Goal: Information Seeking & Learning: Compare options

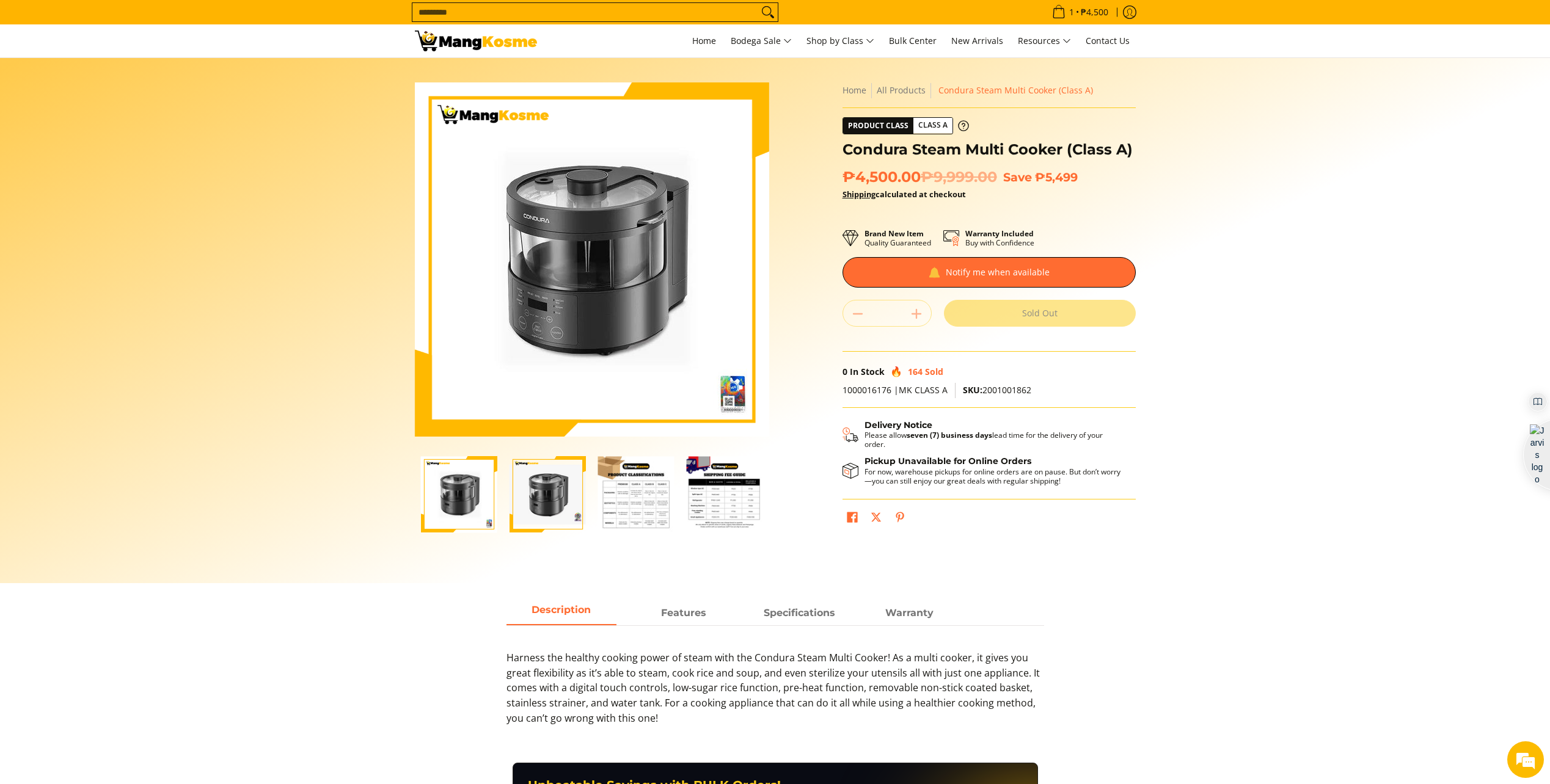
click at [1284, 252] on section "Skip to Main Content Enable zoom Disable zoom Enable zoom Disable zoom Enable z…" at bounding box center [775, 320] width 1550 height 525
click at [1305, 243] on section "Skip to Main Content Enable zoom Disable zoom Enable zoom Disable zoom Enable z…" at bounding box center [775, 320] width 1550 height 525
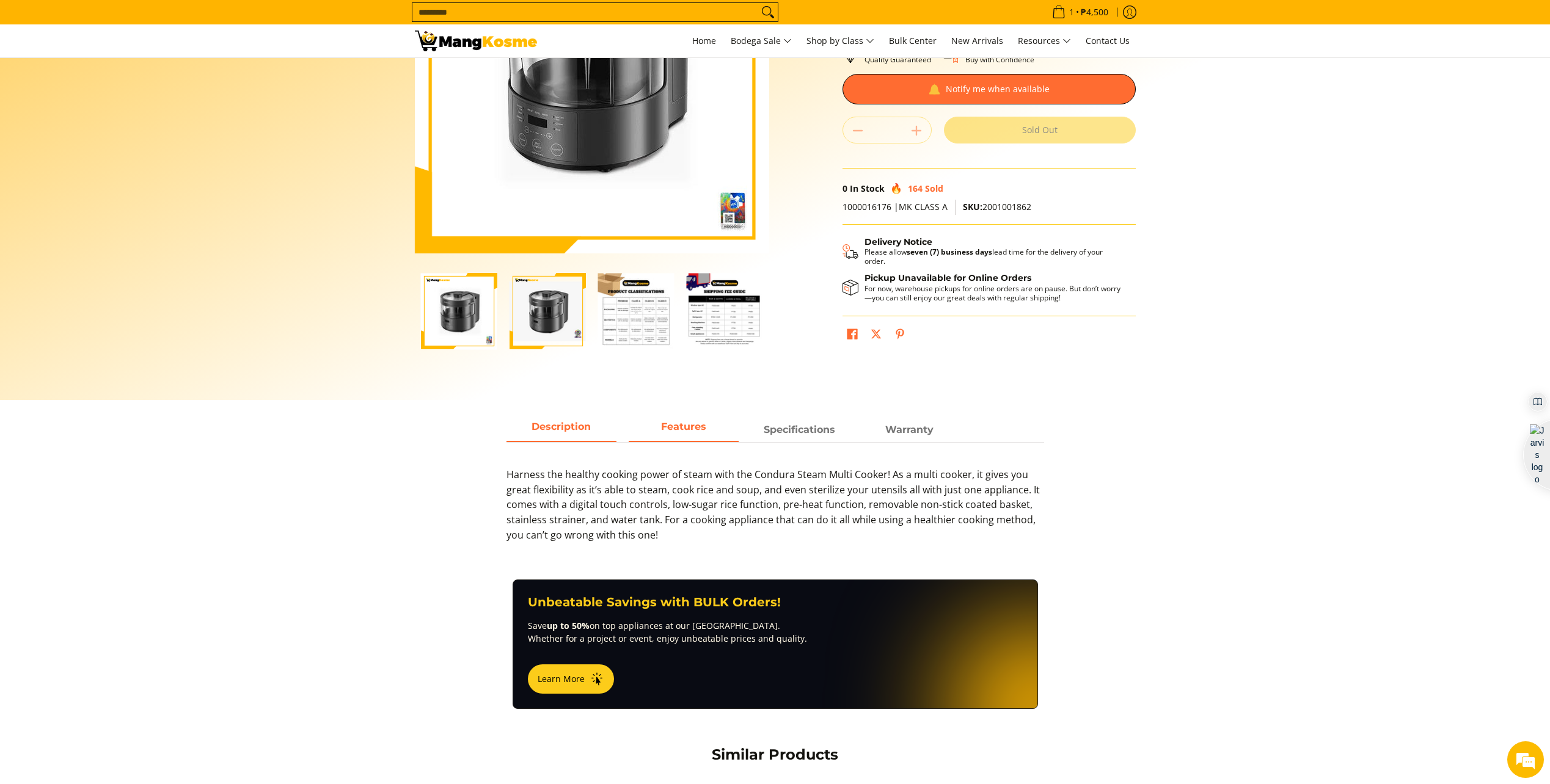
click at [699, 426] on strong "Features" at bounding box center [683, 426] width 45 height 12
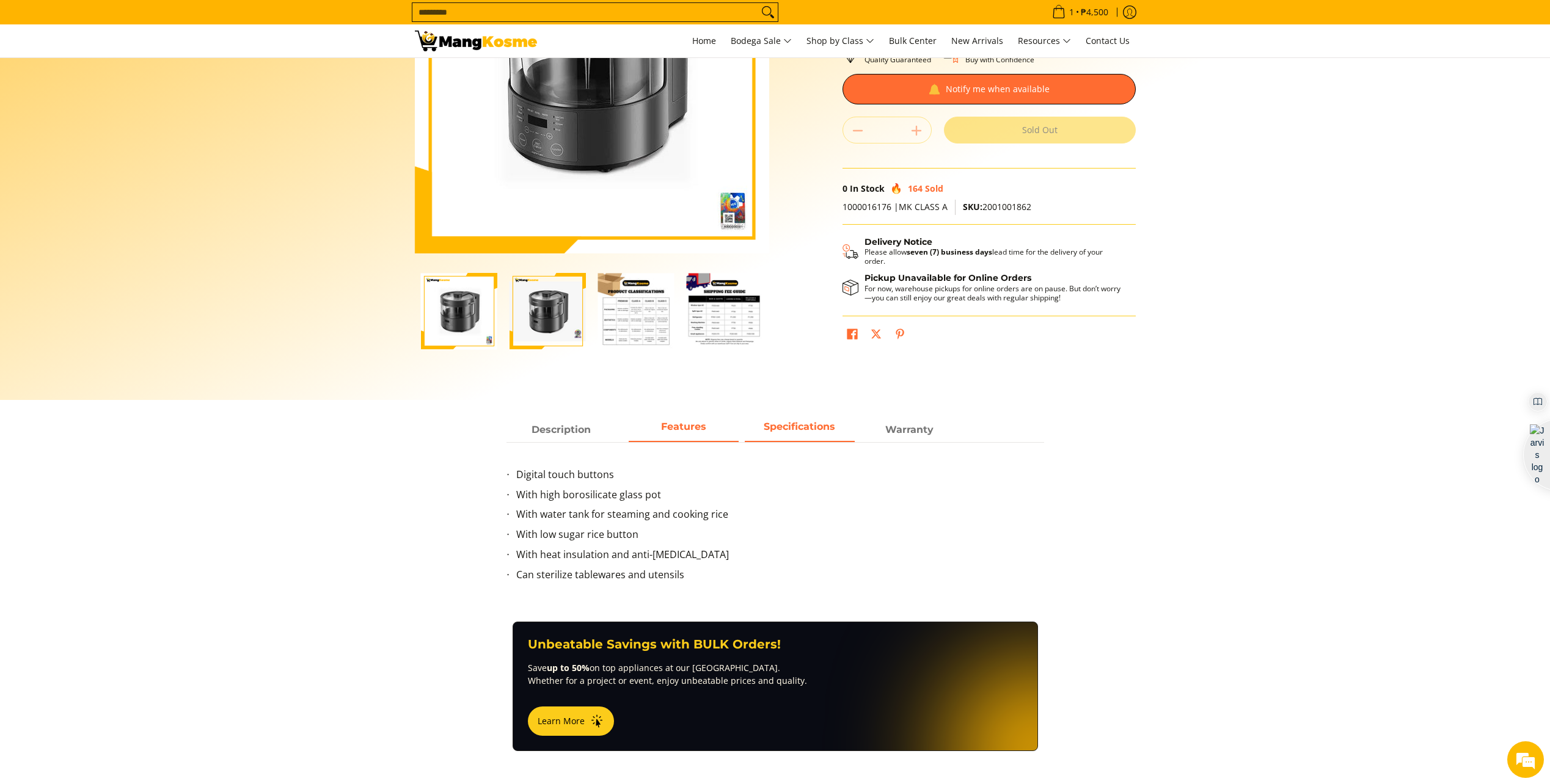
click at [812, 439] on span "Specifications" at bounding box center [800, 430] width 110 height 22
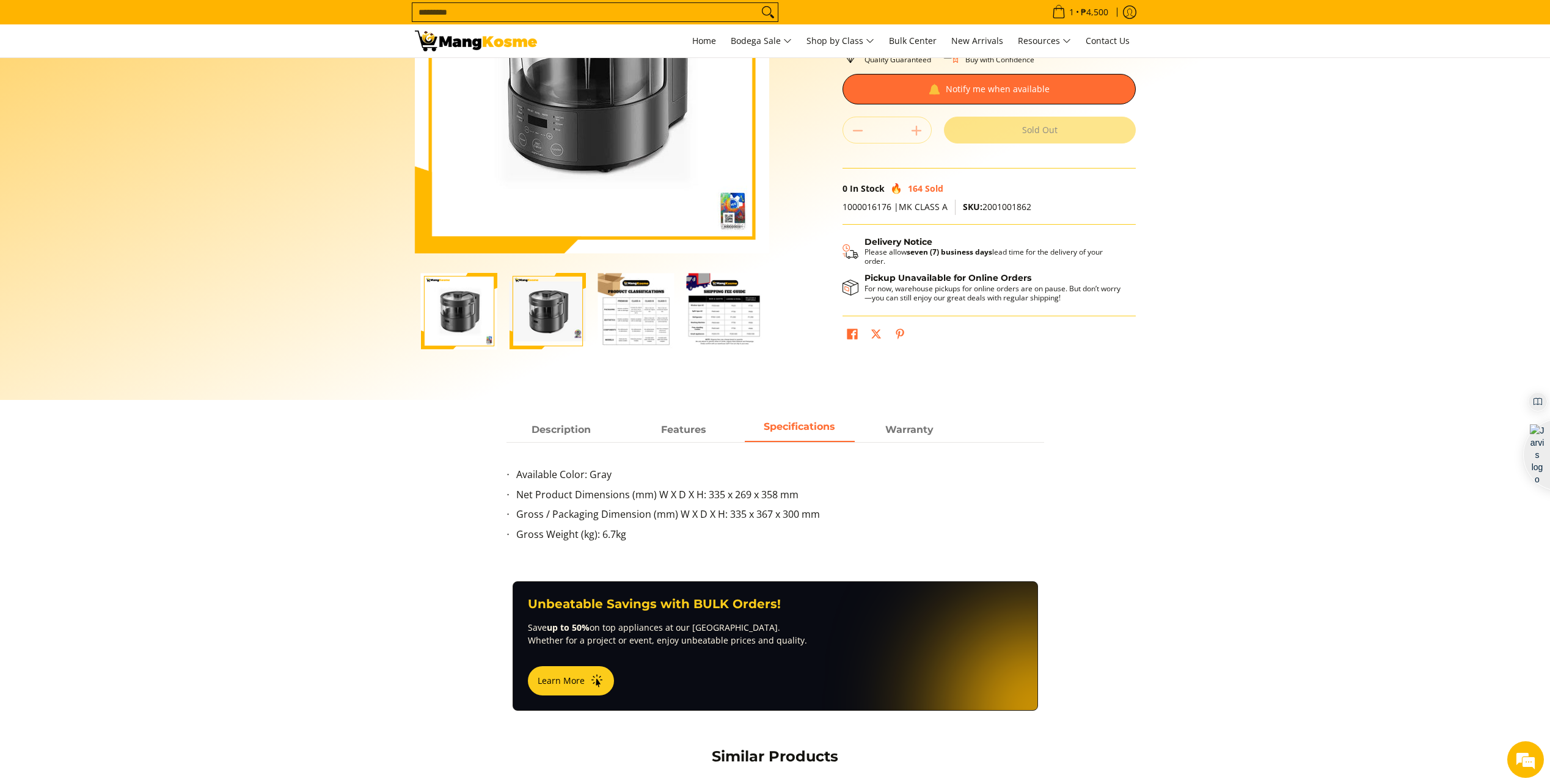
scroll to position [0, 0]
click at [927, 430] on strong "Warranty" at bounding box center [910, 426] width 48 height 12
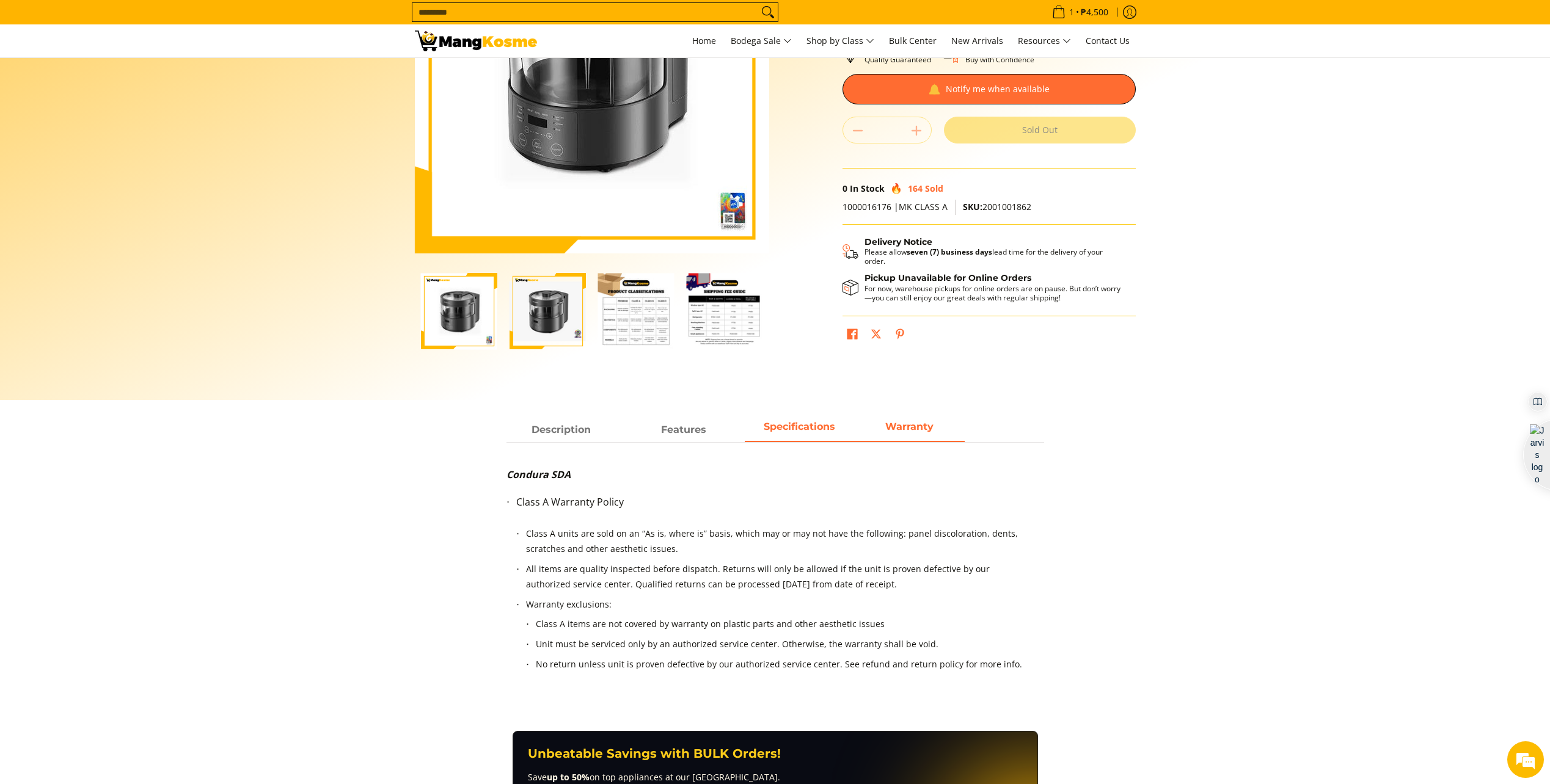
click at [805, 427] on strong "Specifications" at bounding box center [800, 426] width 72 height 12
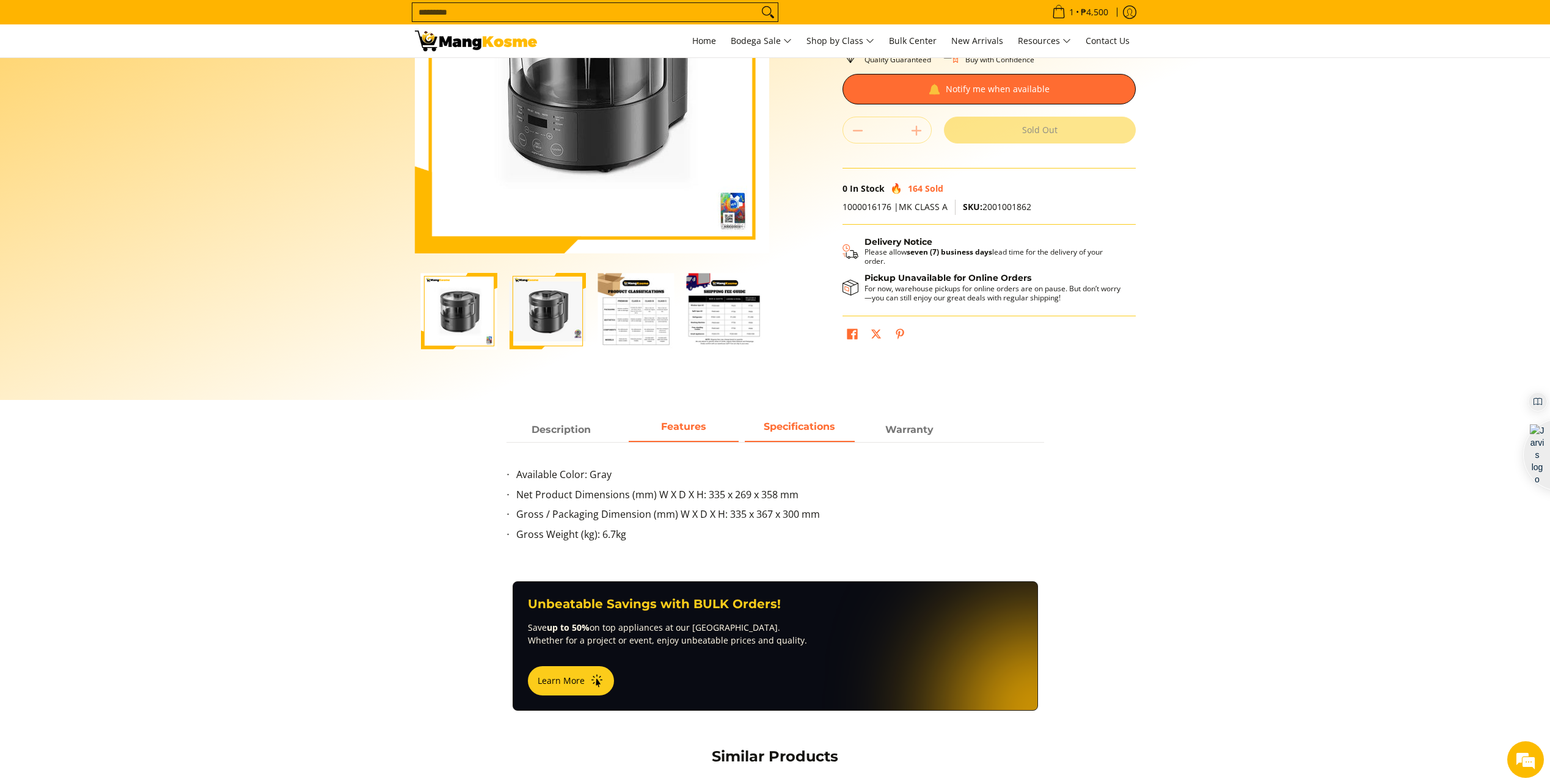
click at [723, 424] on span "Features" at bounding box center [683, 430] width 110 height 22
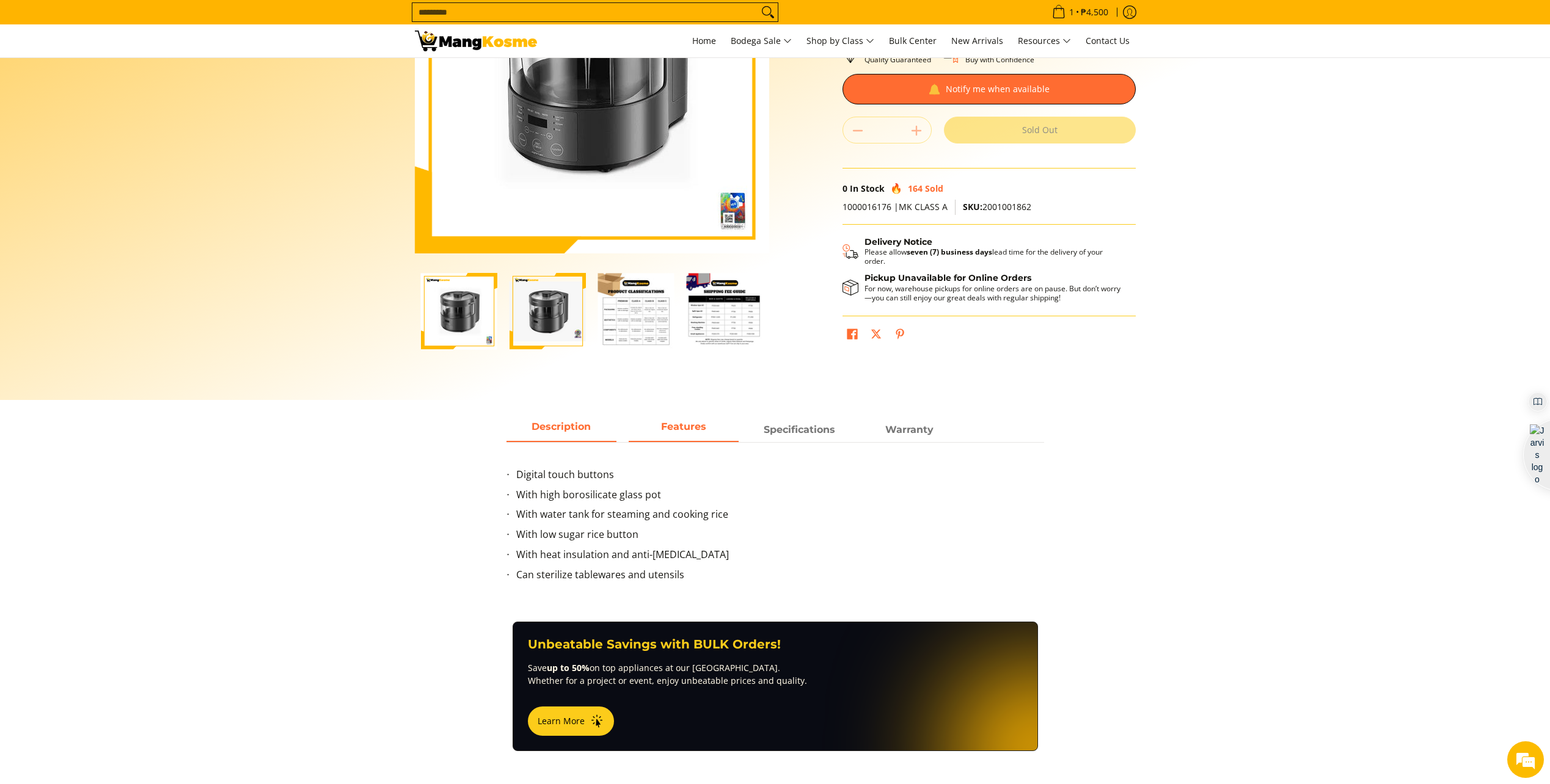
click at [599, 424] on span "Description" at bounding box center [561, 430] width 110 height 22
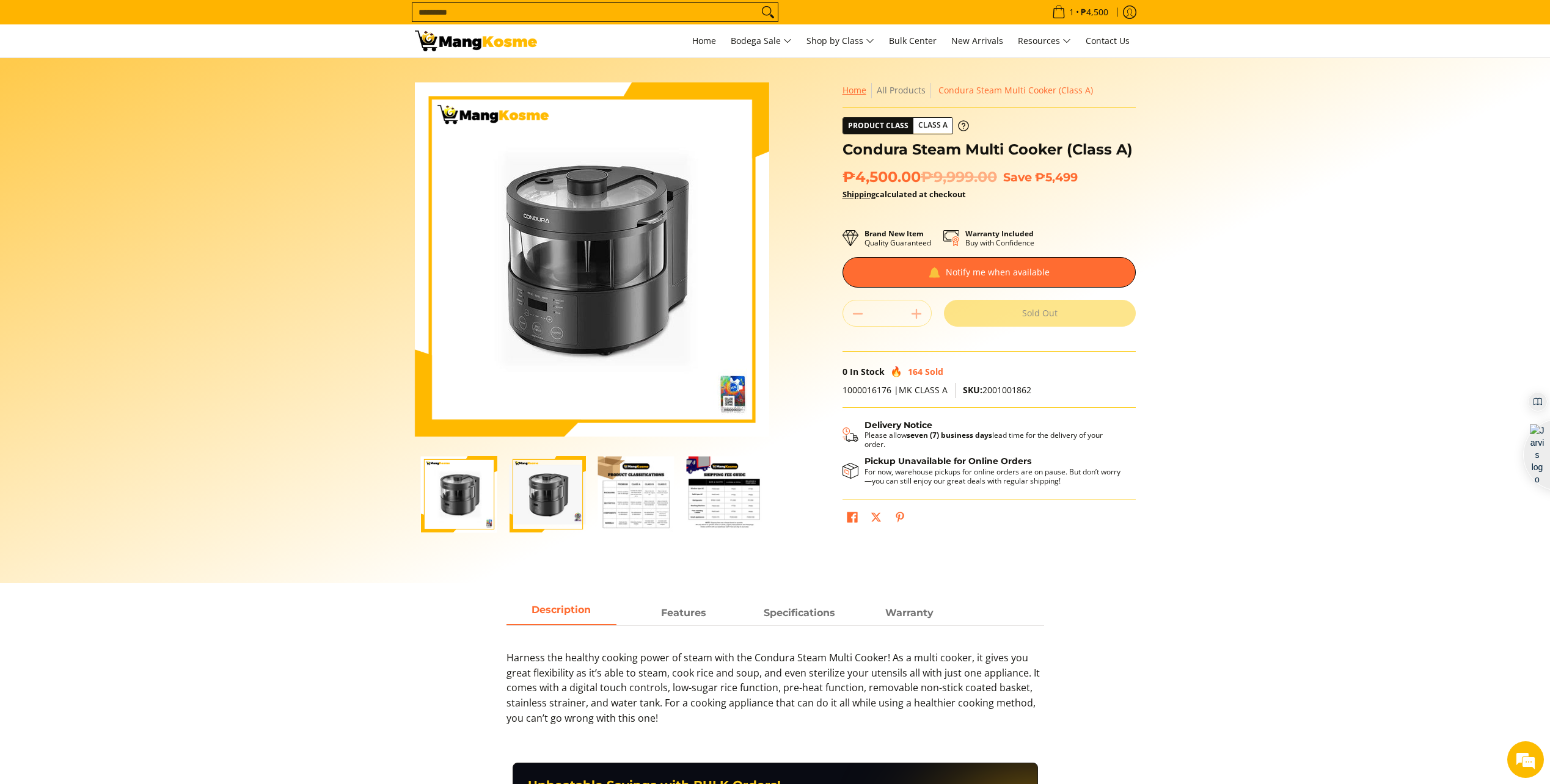
click at [859, 89] on link "Home" at bounding box center [854, 89] width 24 height 12
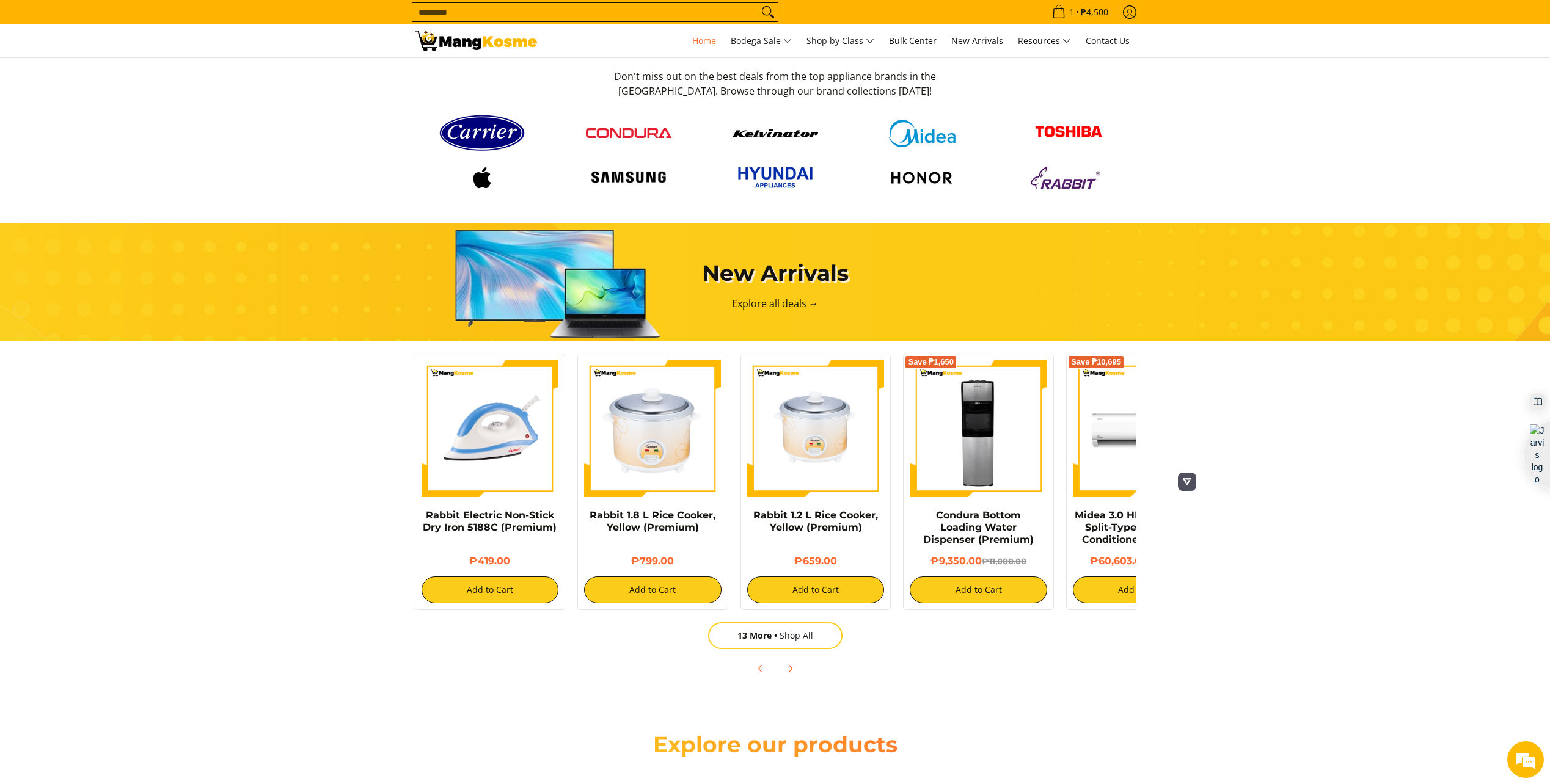
scroll to position [0, 485]
click at [806, 630] on link "13 More Shop All" at bounding box center [775, 635] width 134 height 27
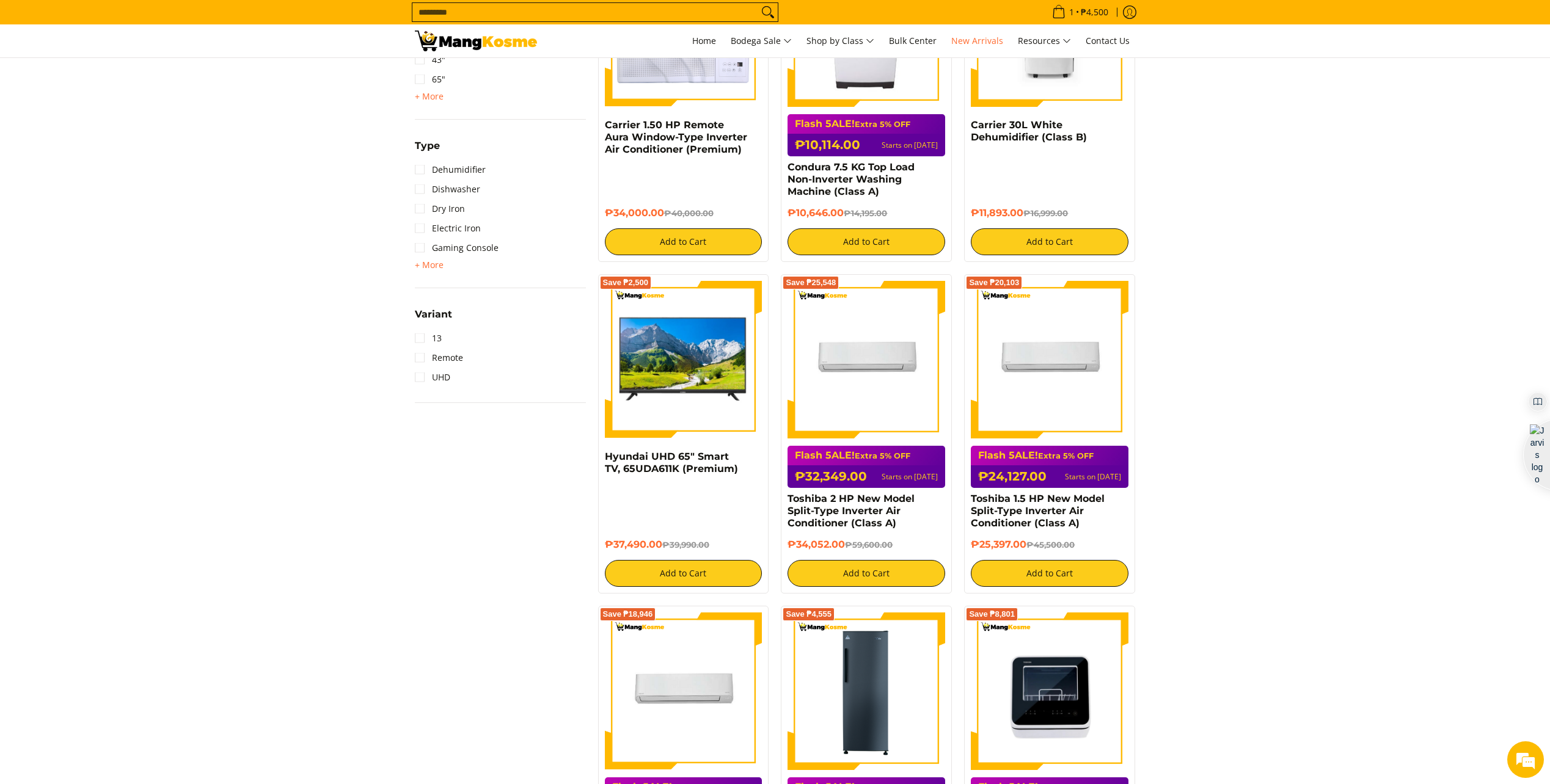
scroll to position [1343, 0]
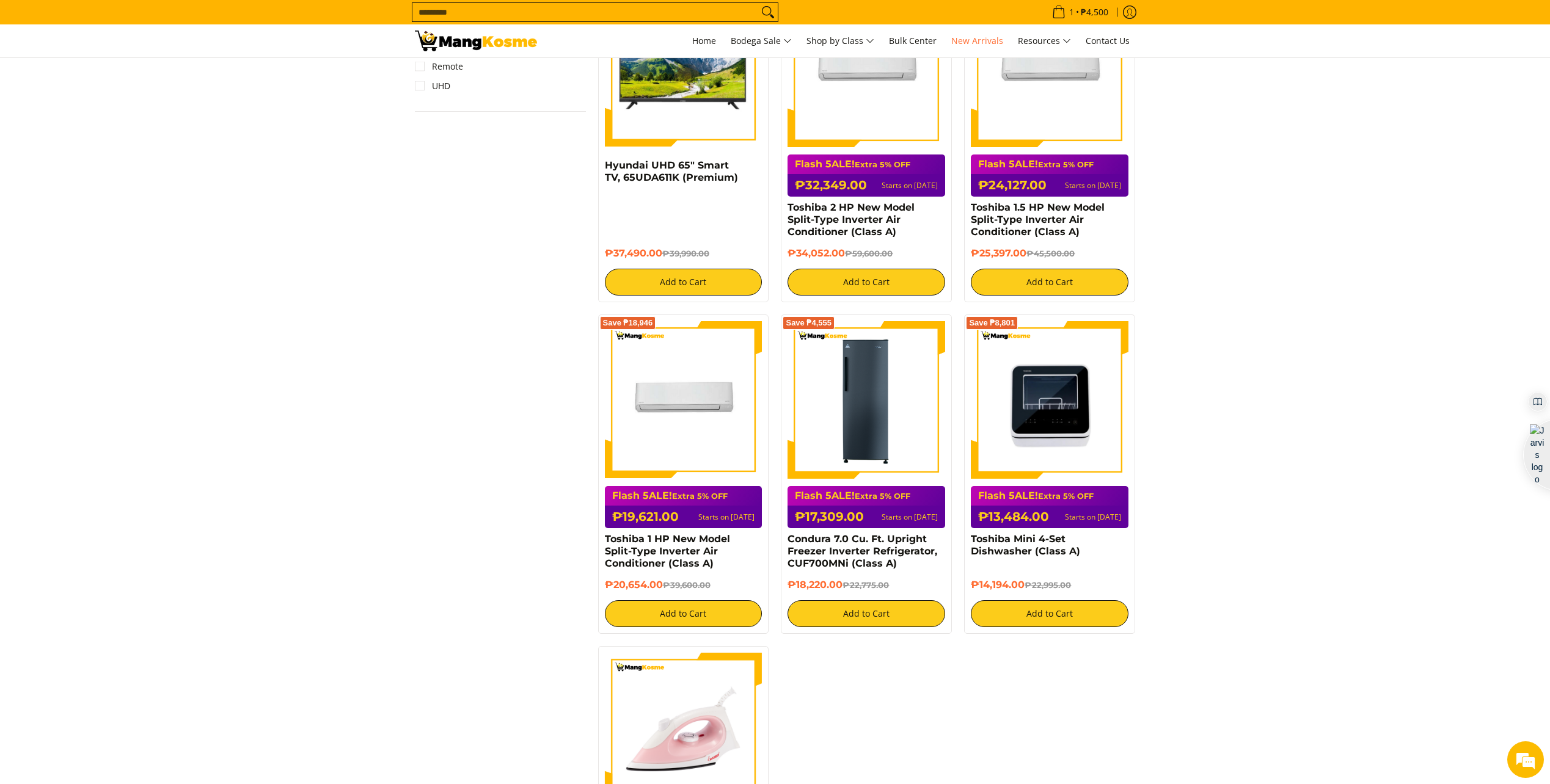
scroll to position [1649, 0]
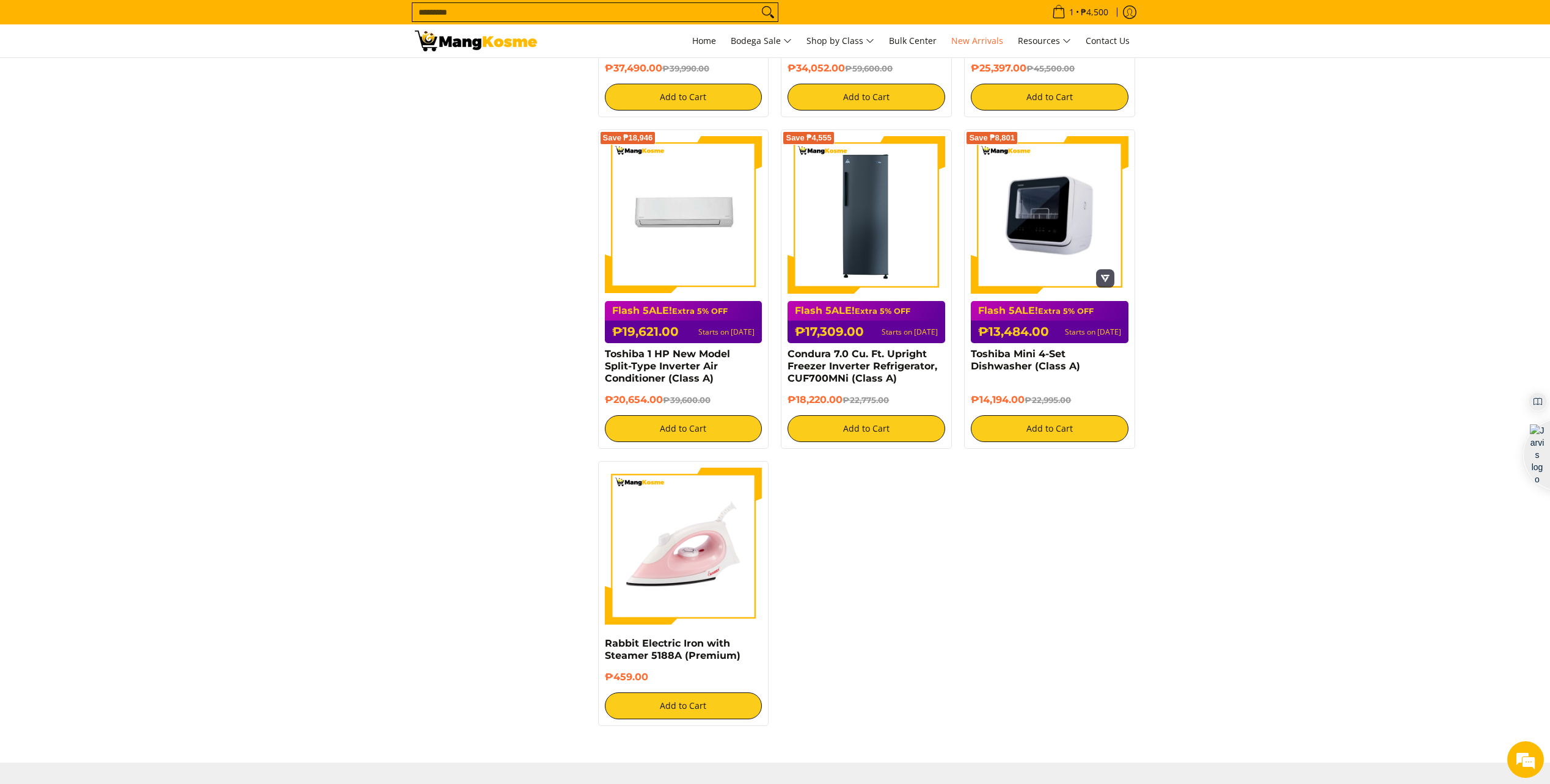
click at [1036, 234] on img at bounding box center [1049, 215] width 158 height 158
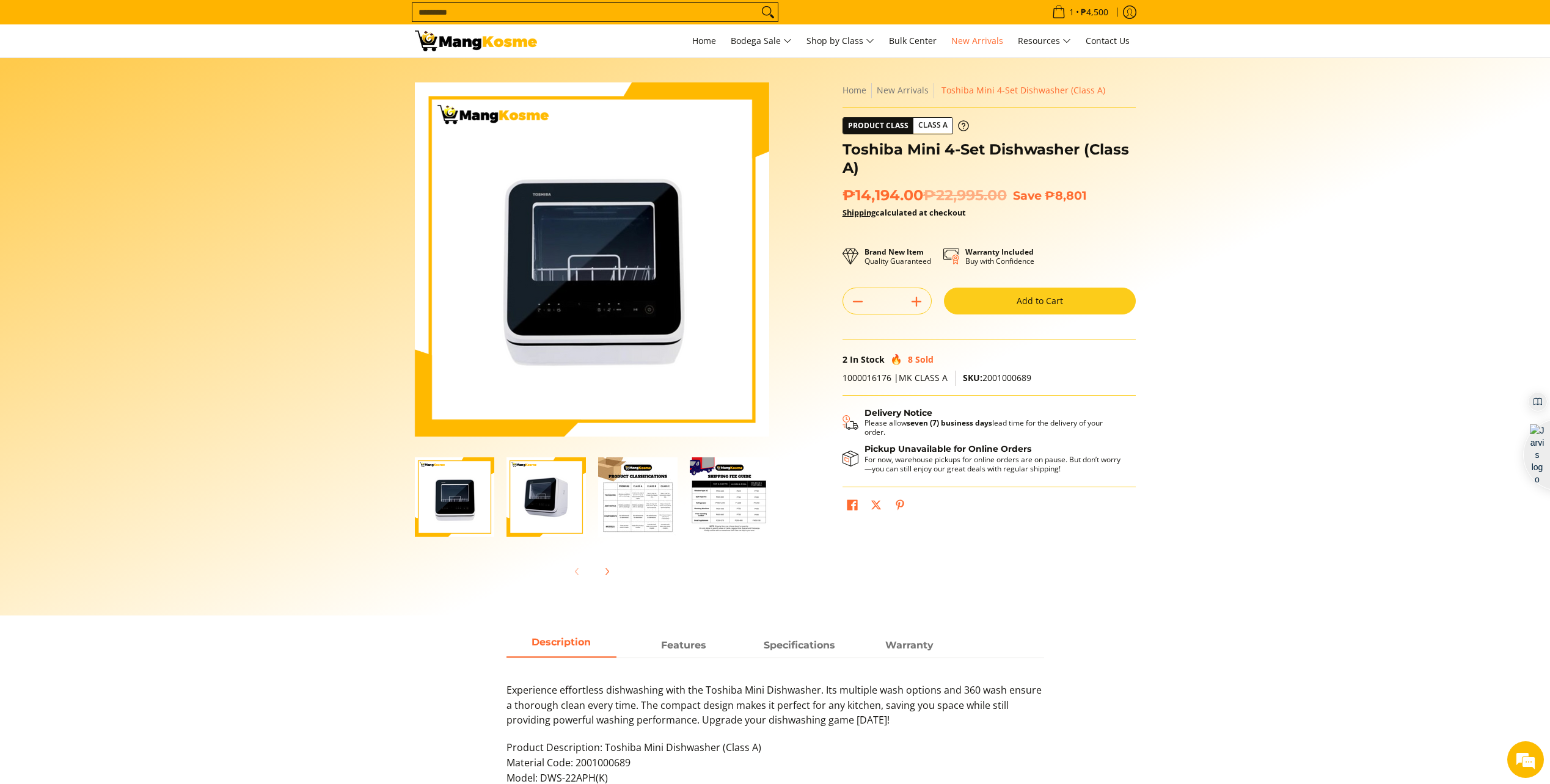
click at [559, 500] on img "Toshiba Mini 4-Set Dishwasher (Class A)-2" at bounding box center [546, 497] width 80 height 80
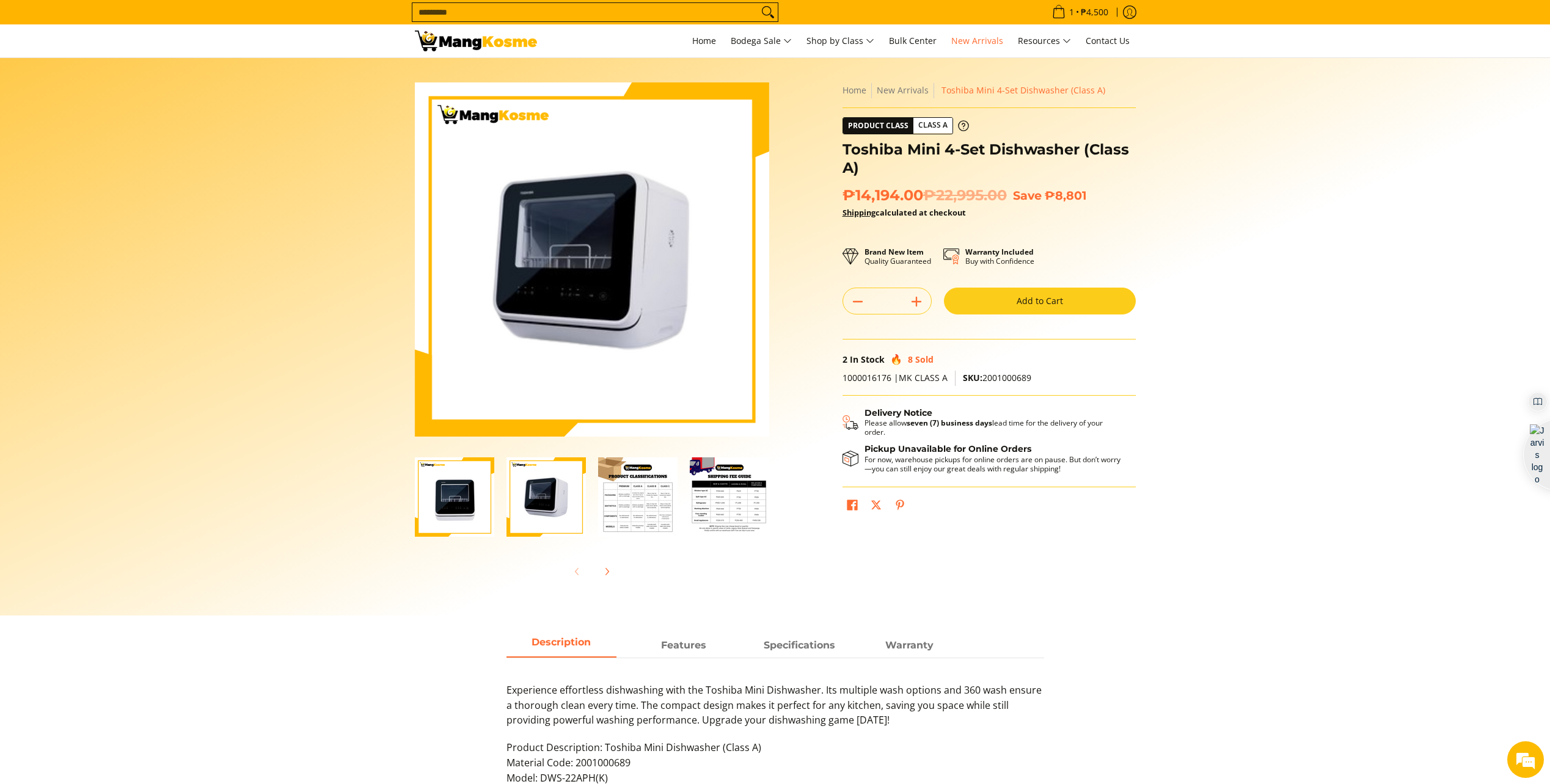
click at [626, 501] on img "Toshiba Mini 4-Set Dishwasher (Class A)-3" at bounding box center [638, 497] width 80 height 80
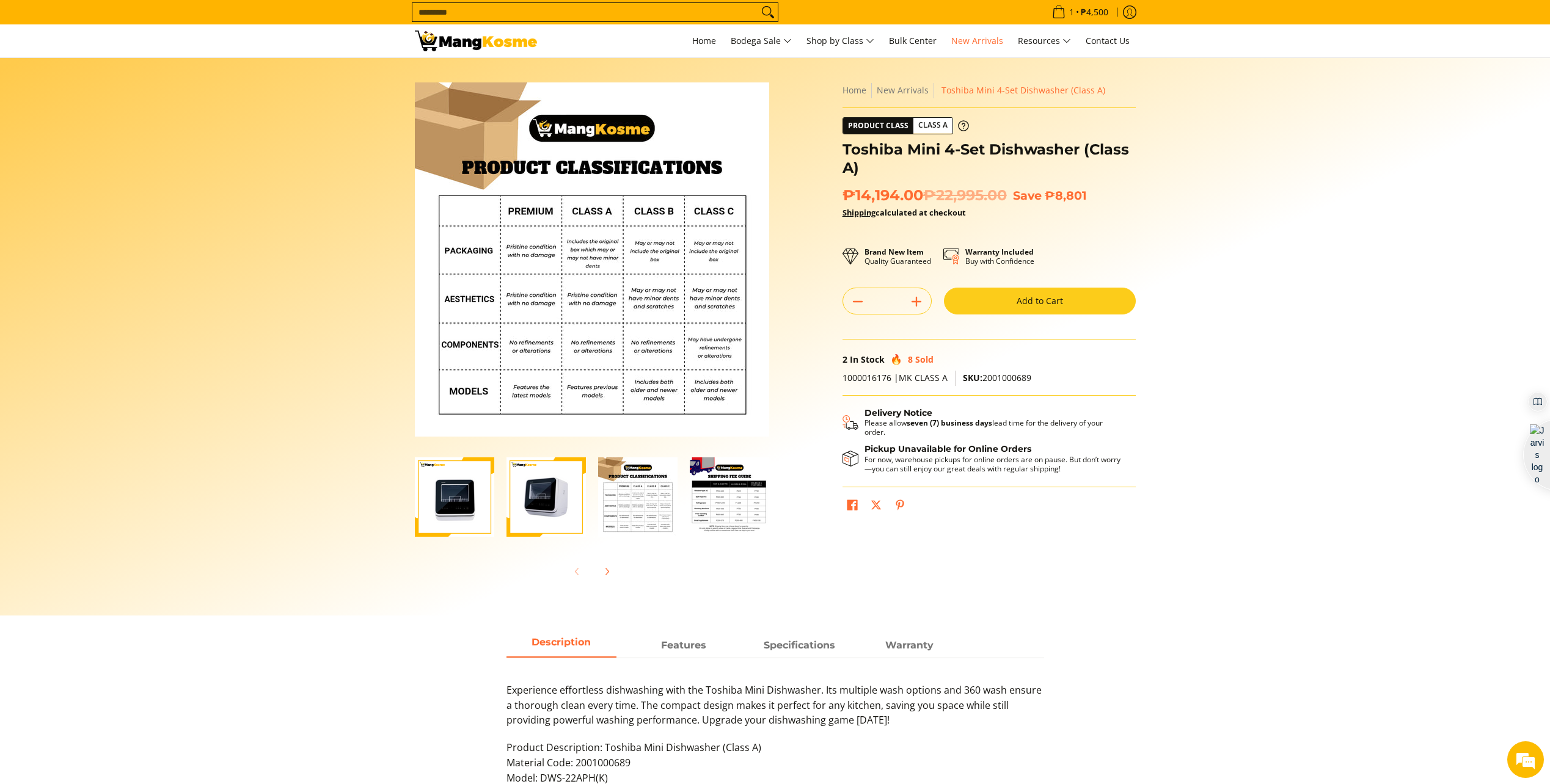
click at [598, 511] on img "Toshiba Mini 4-Set Dishwasher (Class A)-3" at bounding box center [638, 497] width 80 height 80
click at [524, 509] on img "Toshiba Mini 4-Set Dishwasher (Class A)-2" at bounding box center [546, 497] width 80 height 80
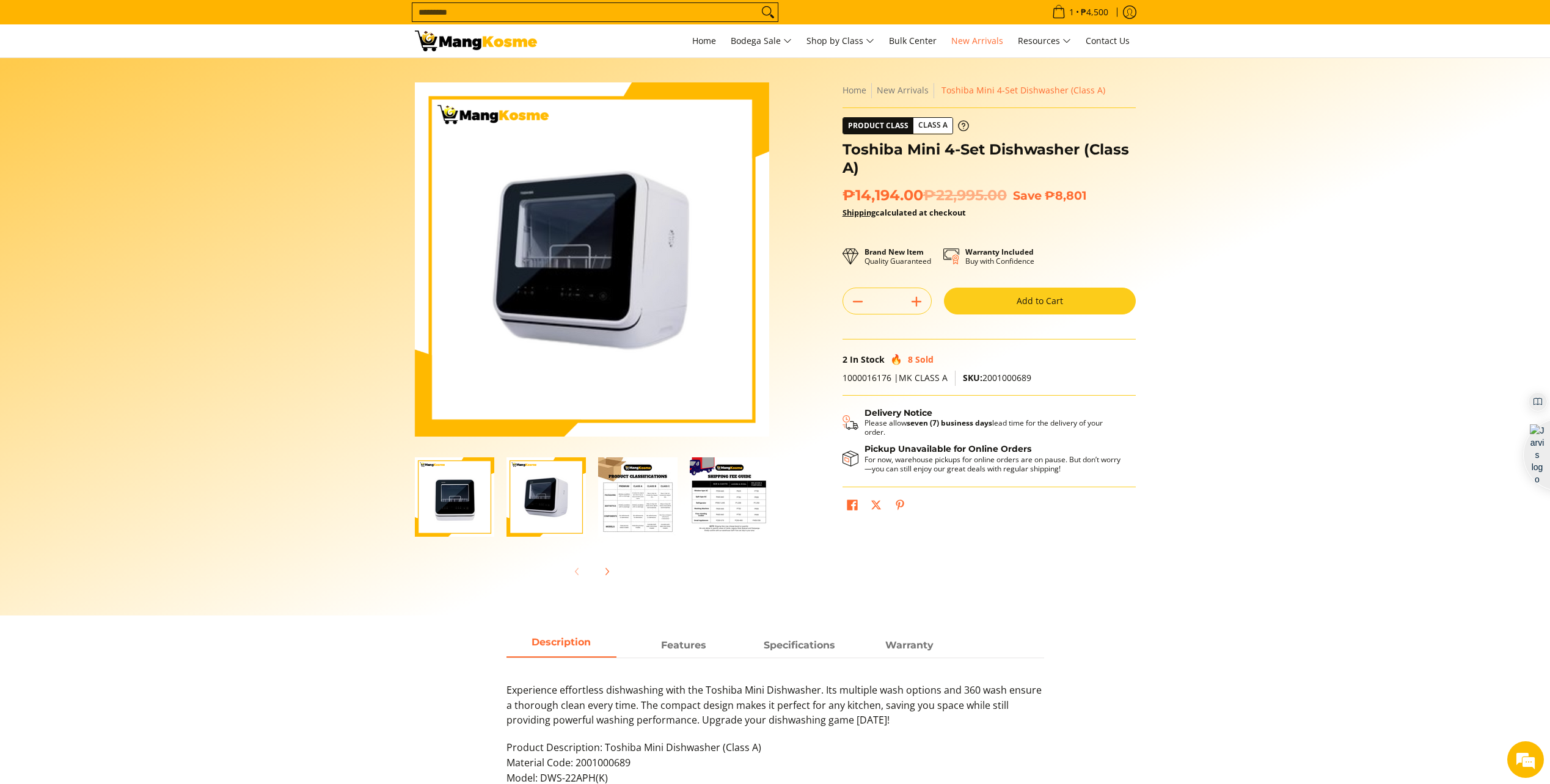
click at [484, 502] on img "Toshiba Mini 4-Set Dishwasher (Class A)-1" at bounding box center [454, 497] width 80 height 80
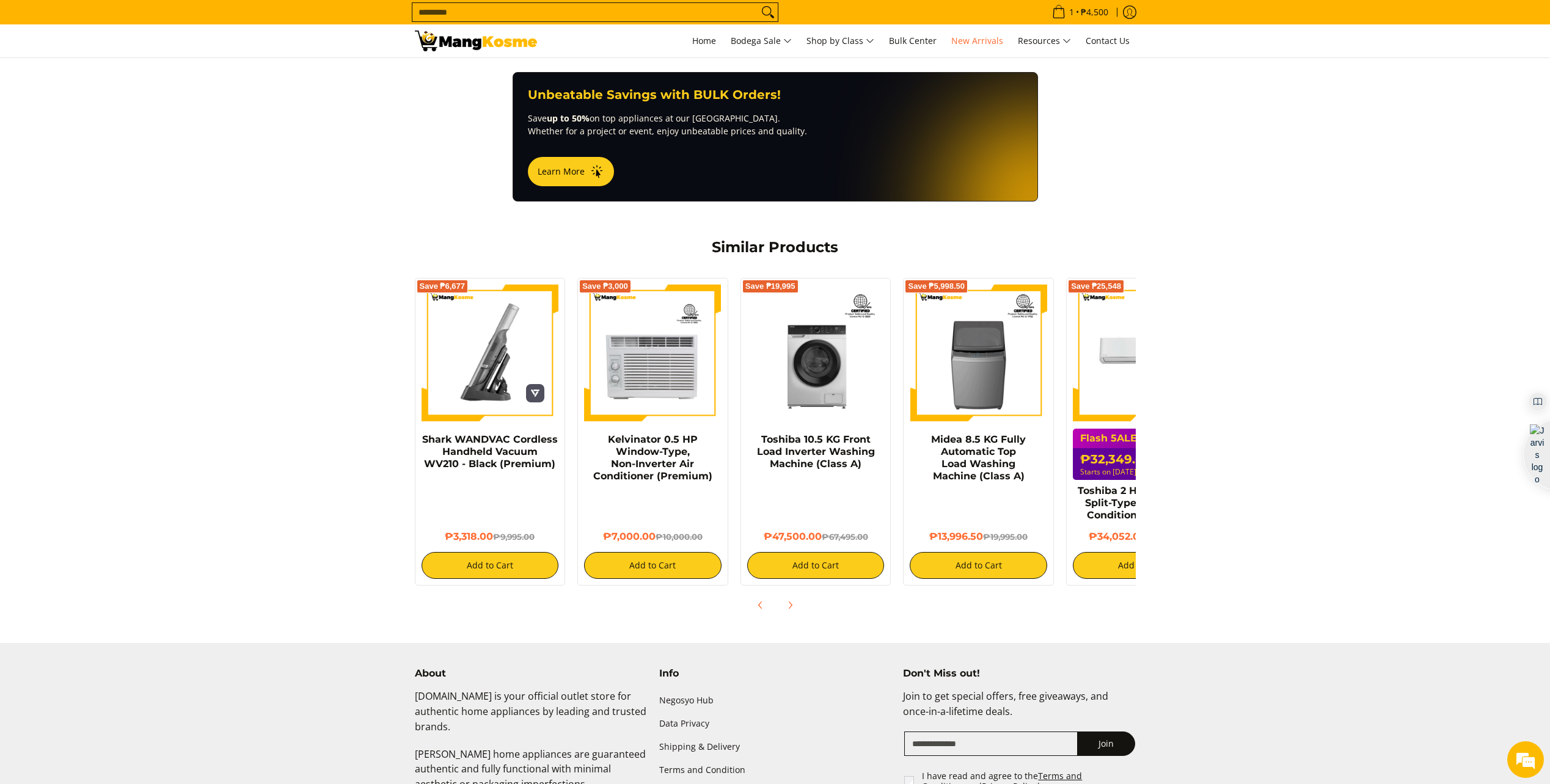
click at [489, 371] on img at bounding box center [491, 354] width 138 height 138
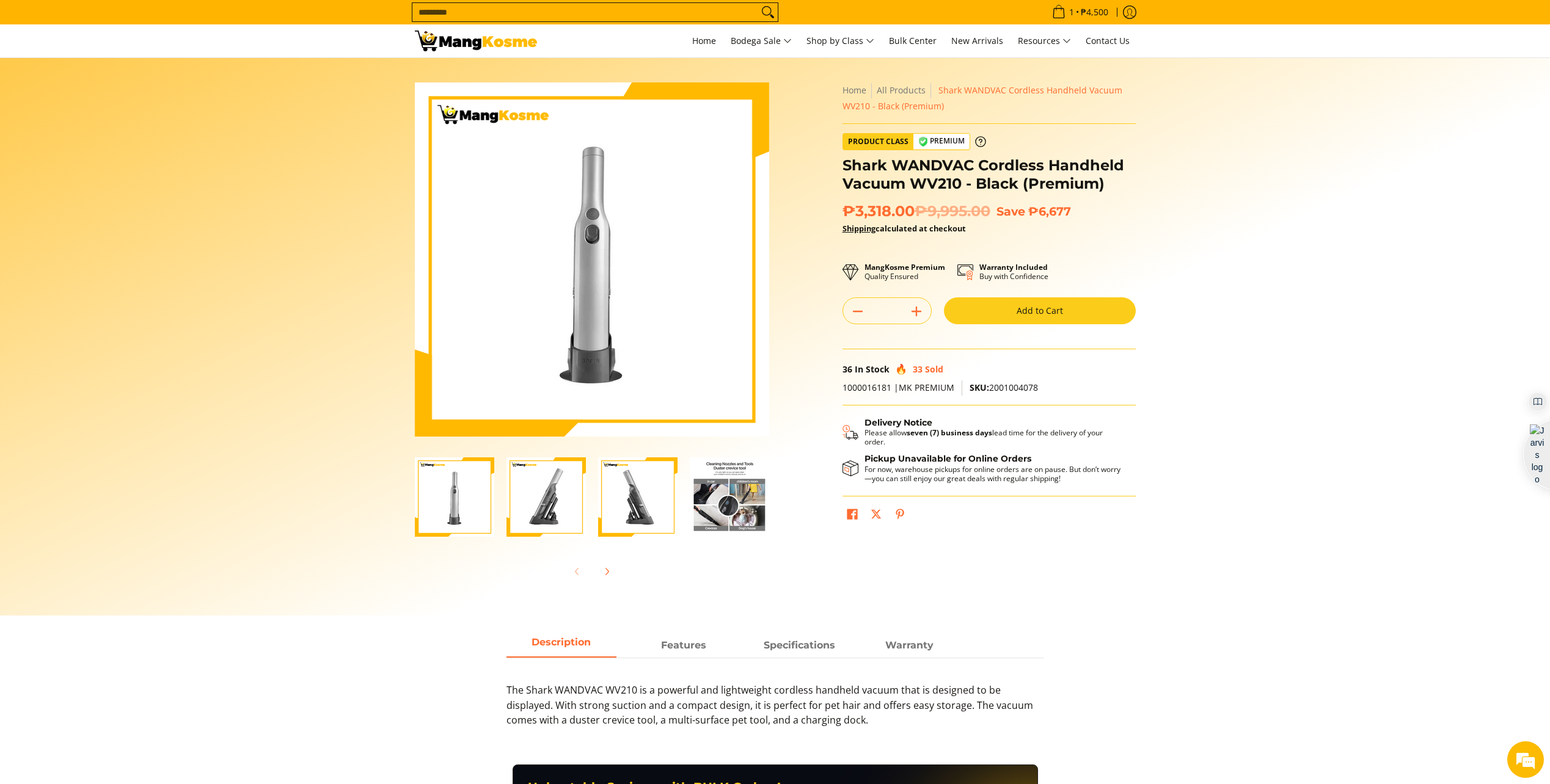
click at [551, 512] on img "Shark WANDVAC Cordless Handheld Vacuum WV210 - Black (Premium)-2" at bounding box center [546, 497] width 80 height 80
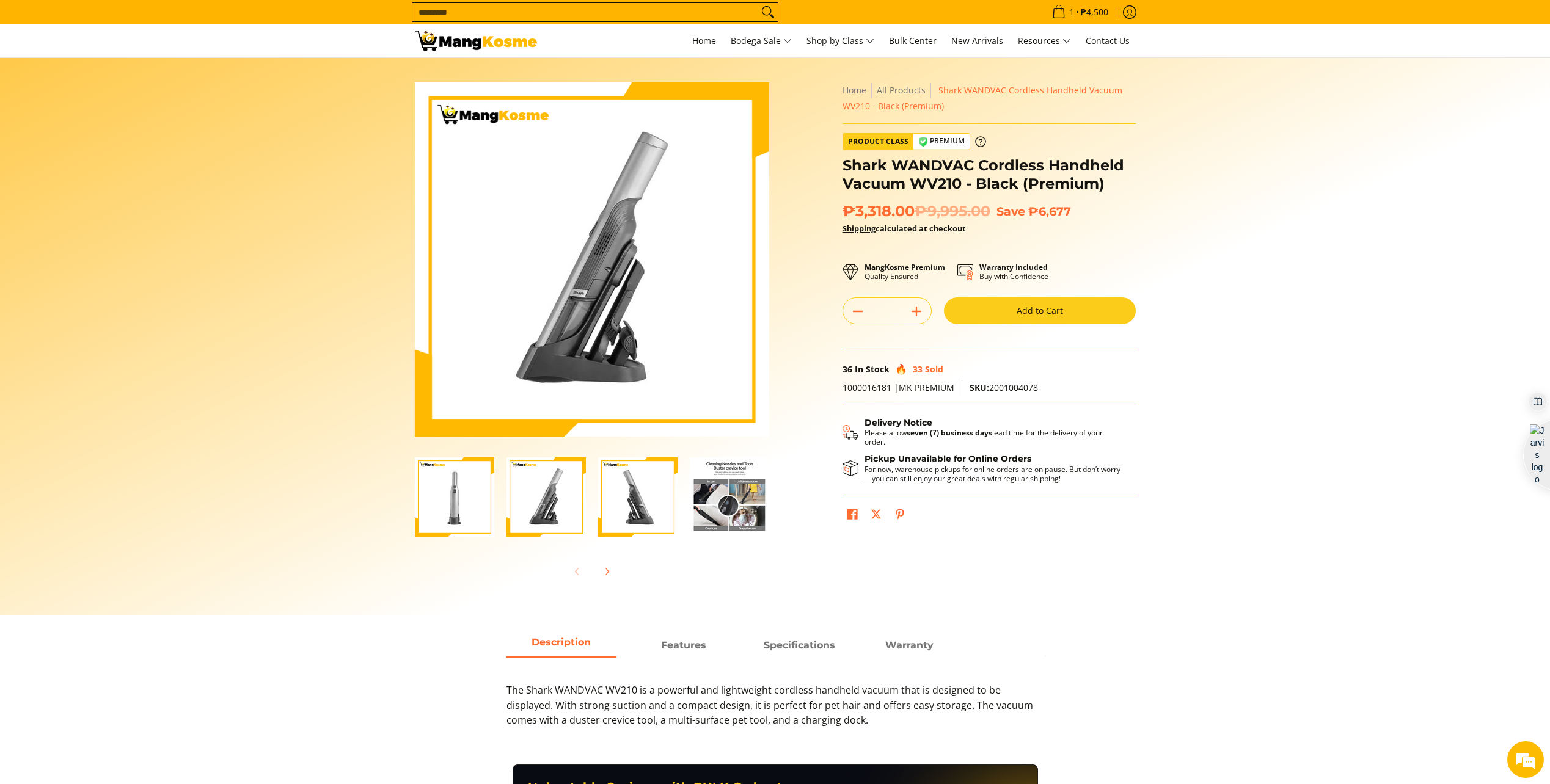
click at [615, 516] on img "Shark WANDVAC Cordless Handheld Vacuum WV210 - Black (Premium)-3" at bounding box center [638, 497] width 80 height 80
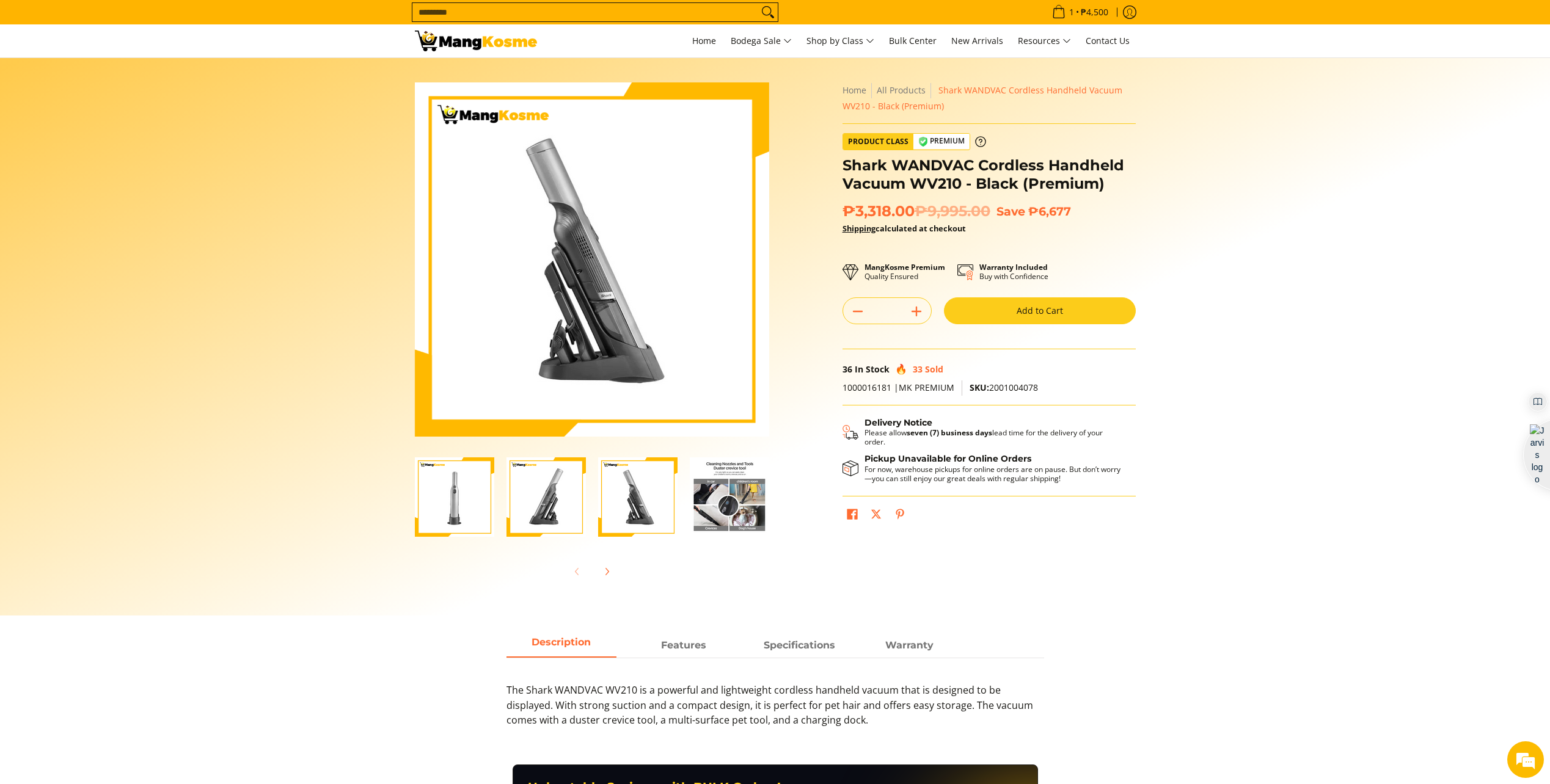
click at [759, 507] on img "Shark WANDVAC Cordless Handheld Vacuum WV210 - Black (Premium)-4" at bounding box center [729, 497] width 80 height 80
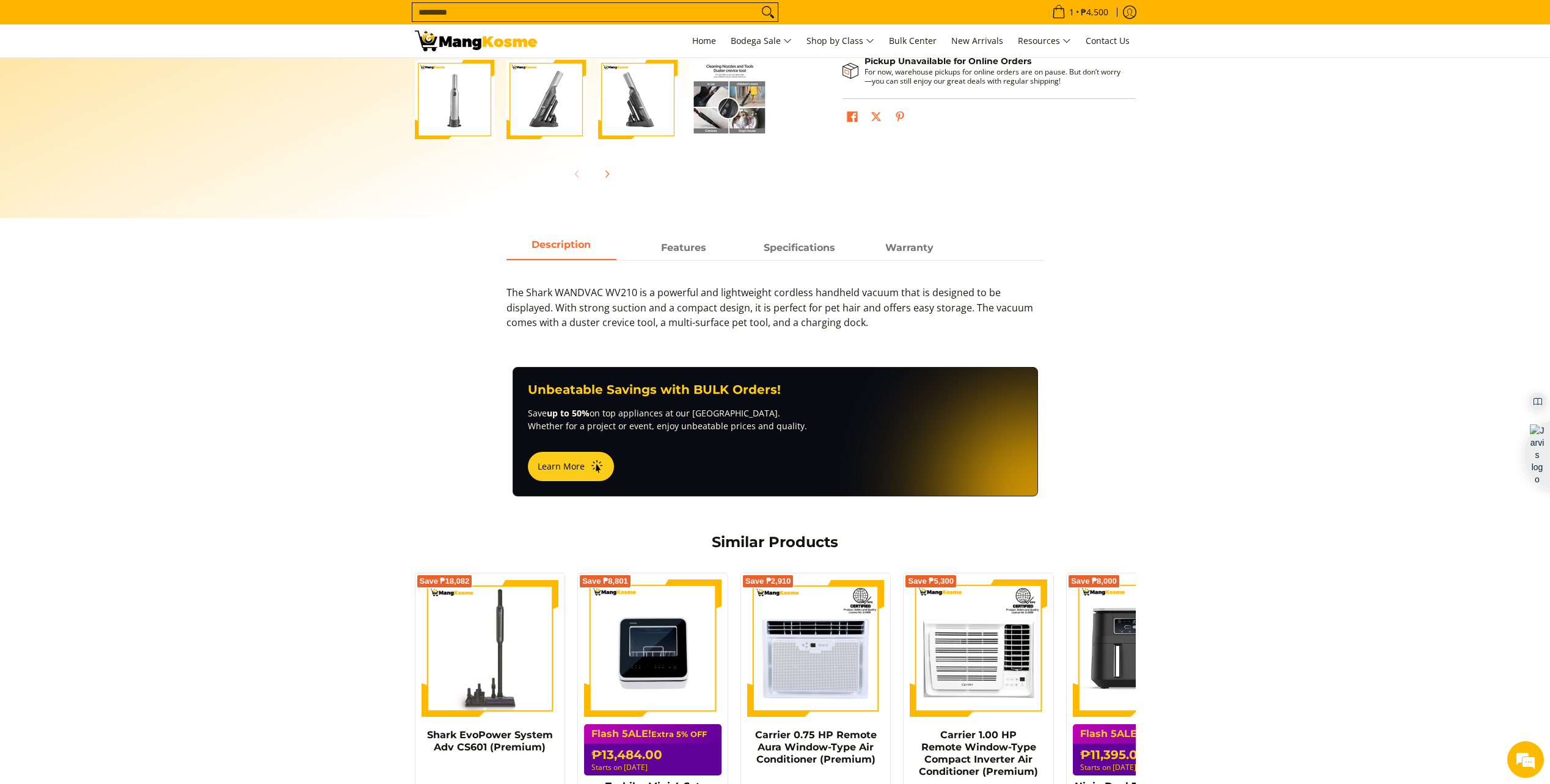
scroll to position [550, 0]
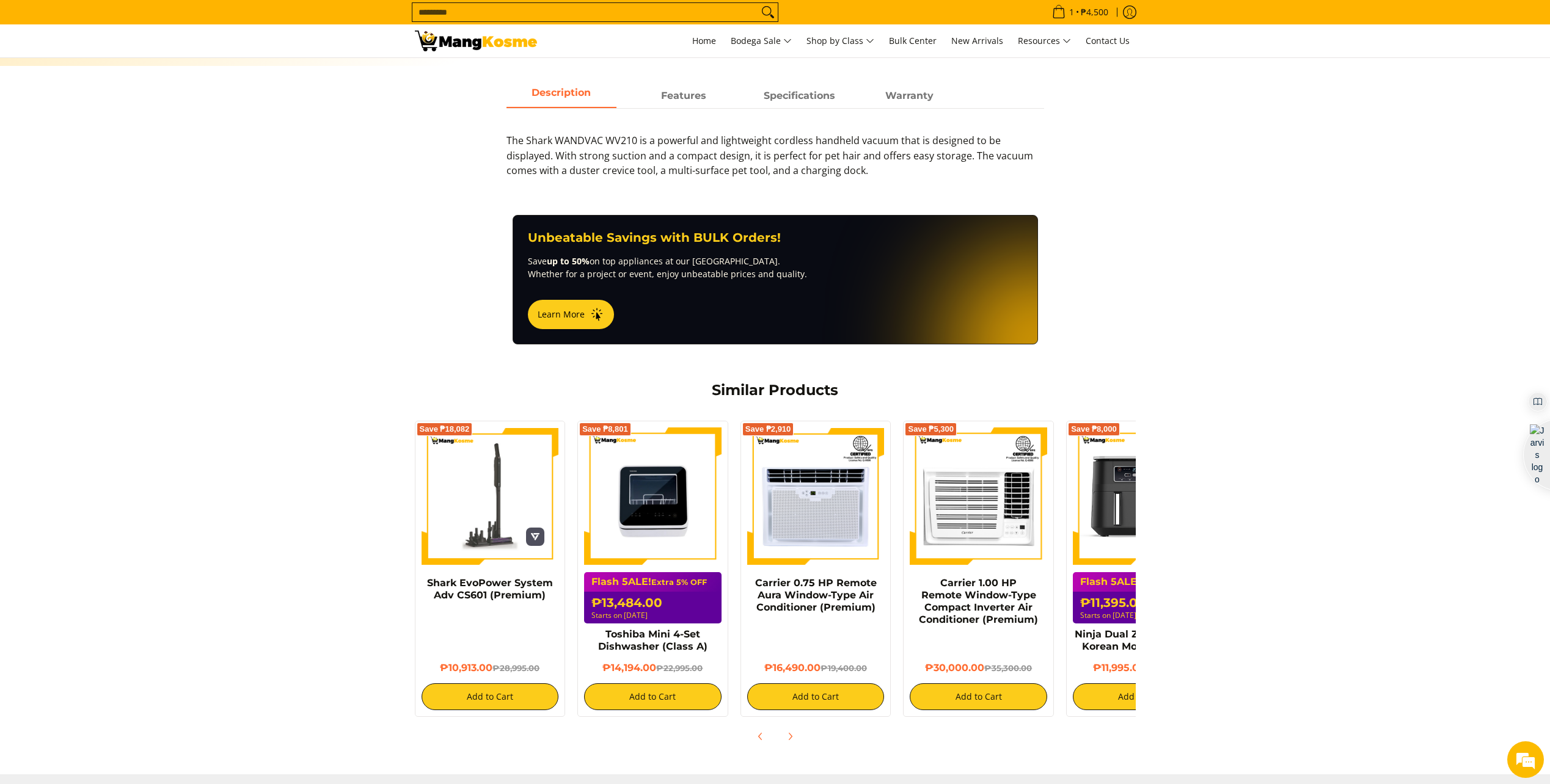
click at [493, 490] on img at bounding box center [491, 497] width 138 height 138
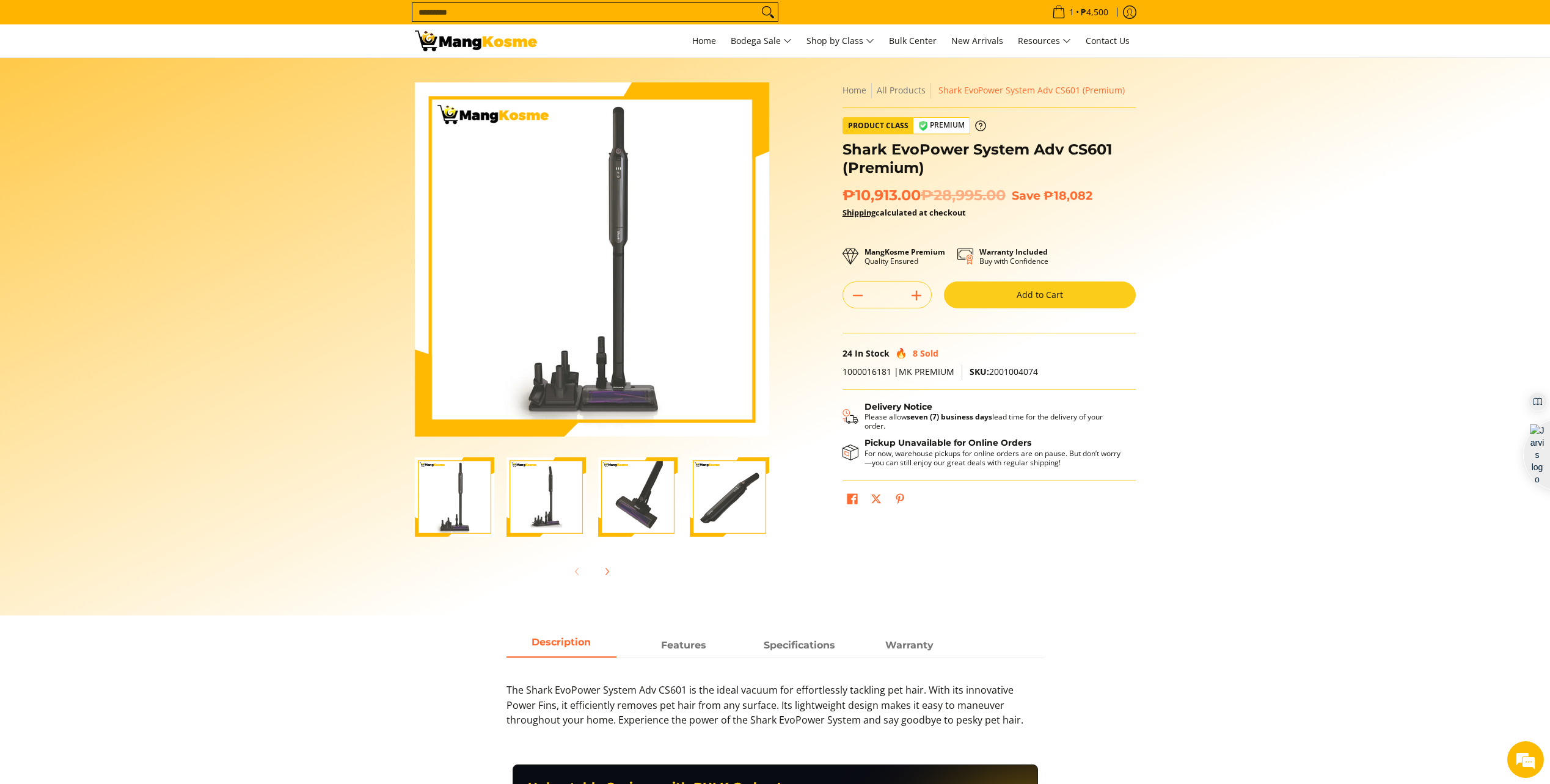
click at [649, 502] on img "Shark EvoPower System Adv CS601 (Premium)-3" at bounding box center [638, 497] width 80 height 80
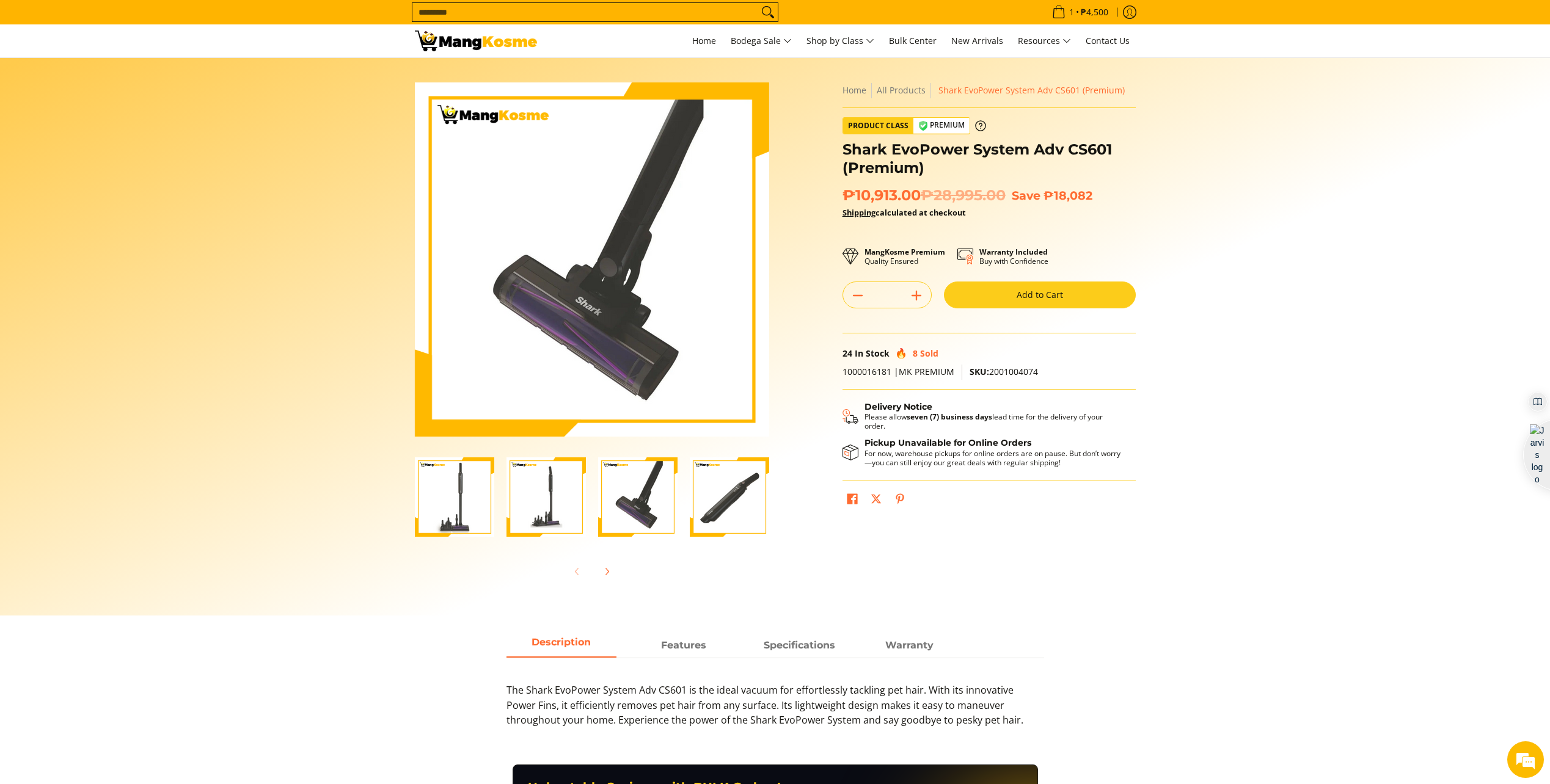
click at [730, 507] on img "Shark EvoPower System Adv CS601 (Premium)-4" at bounding box center [729, 497] width 80 height 80
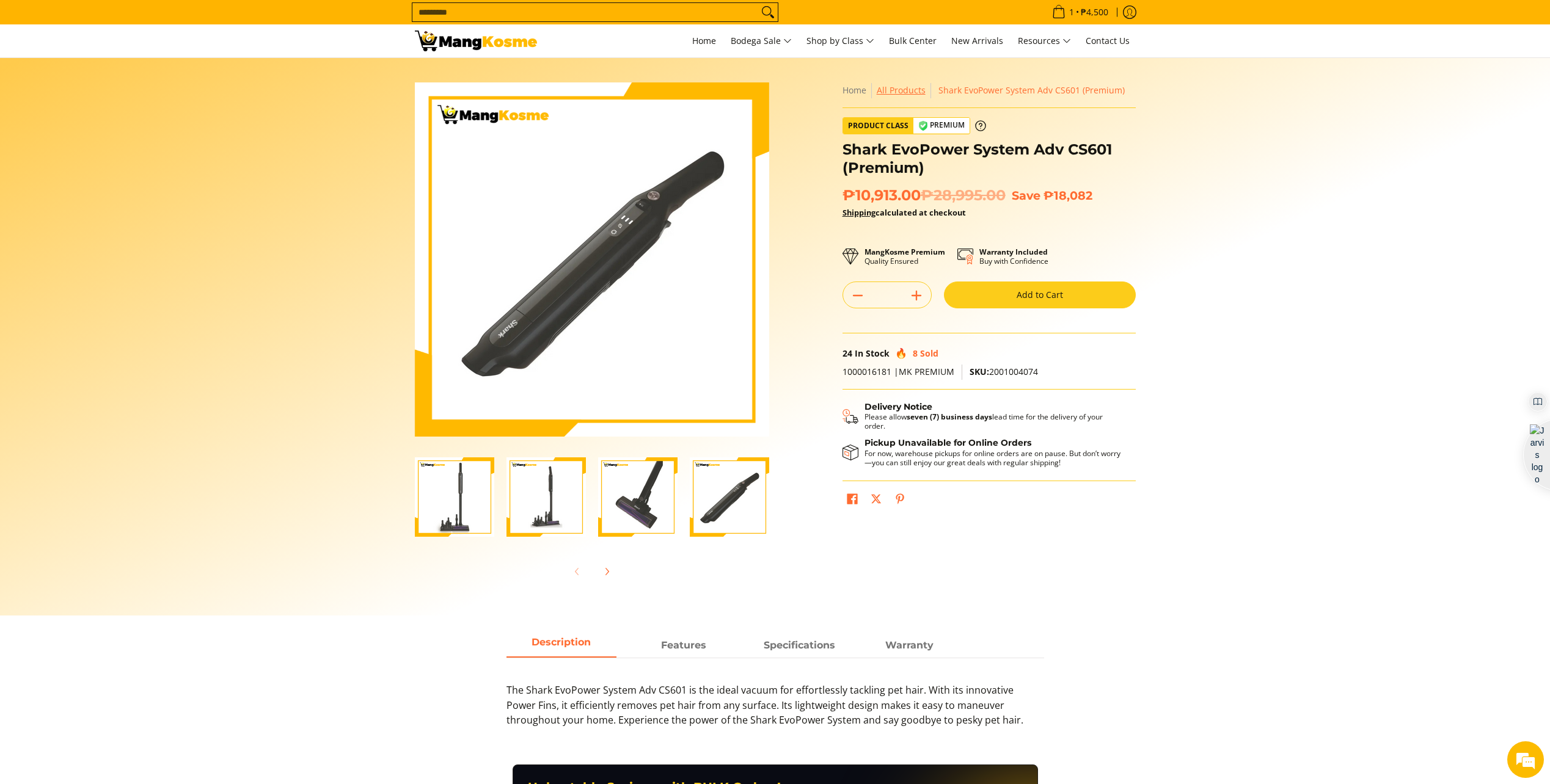
click at [905, 92] on link "All Products" at bounding box center [901, 89] width 49 height 12
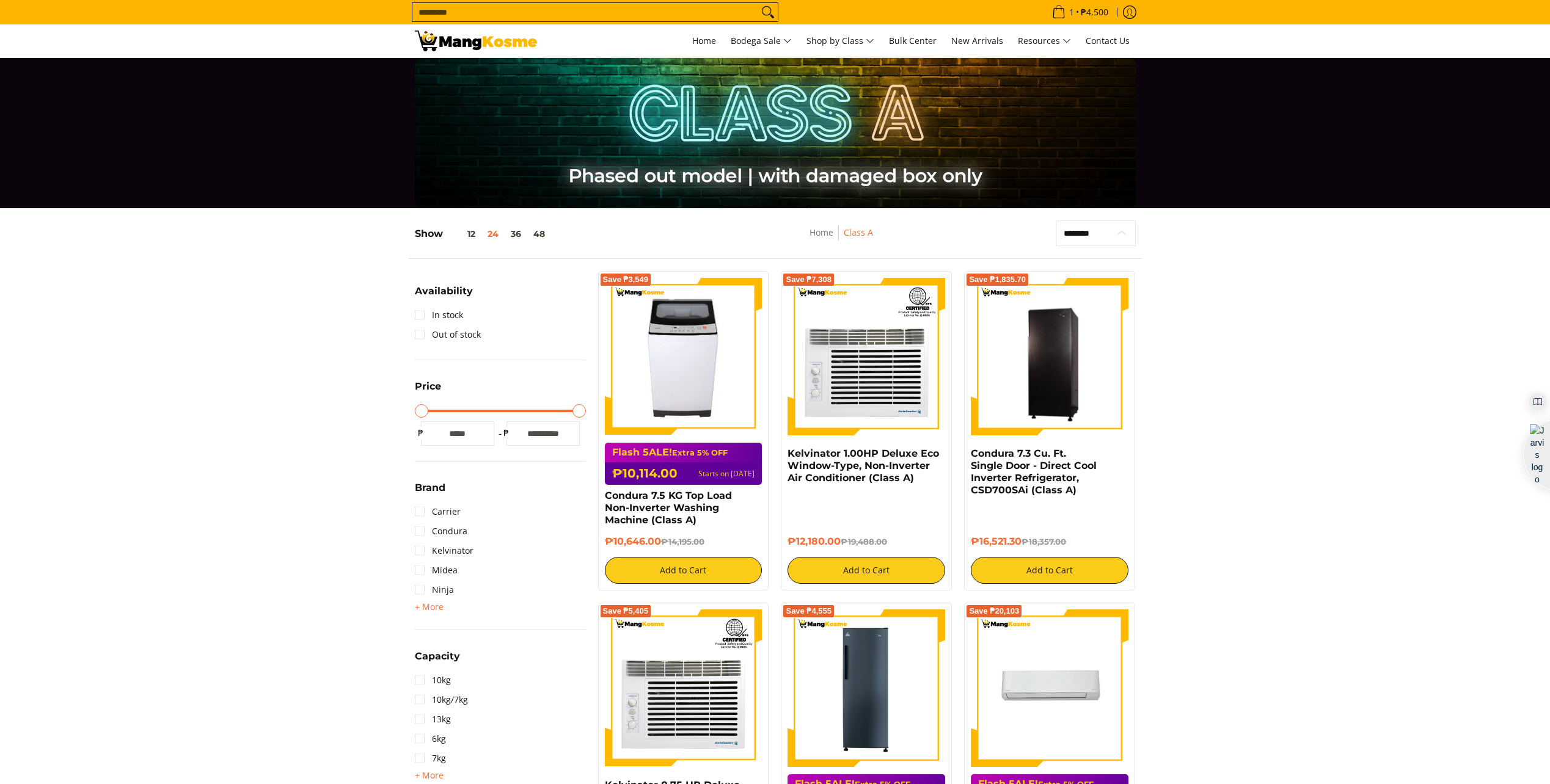
click at [1107, 234] on select "**********" at bounding box center [1095, 233] width 80 height 26
select select "**********"
click at [1056, 220] on select "**********" at bounding box center [1095, 233] width 80 height 26
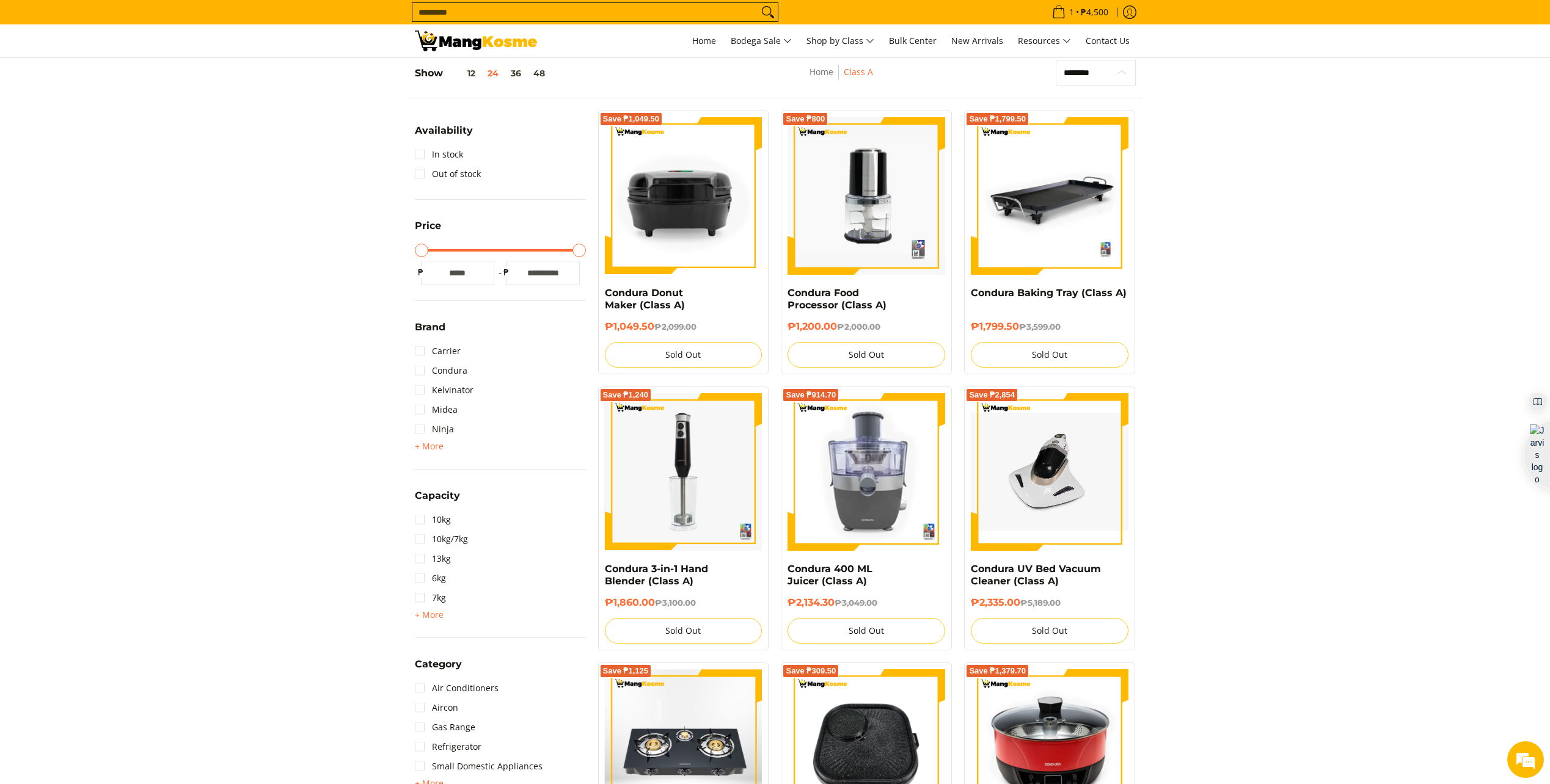
scroll to position [162, 0]
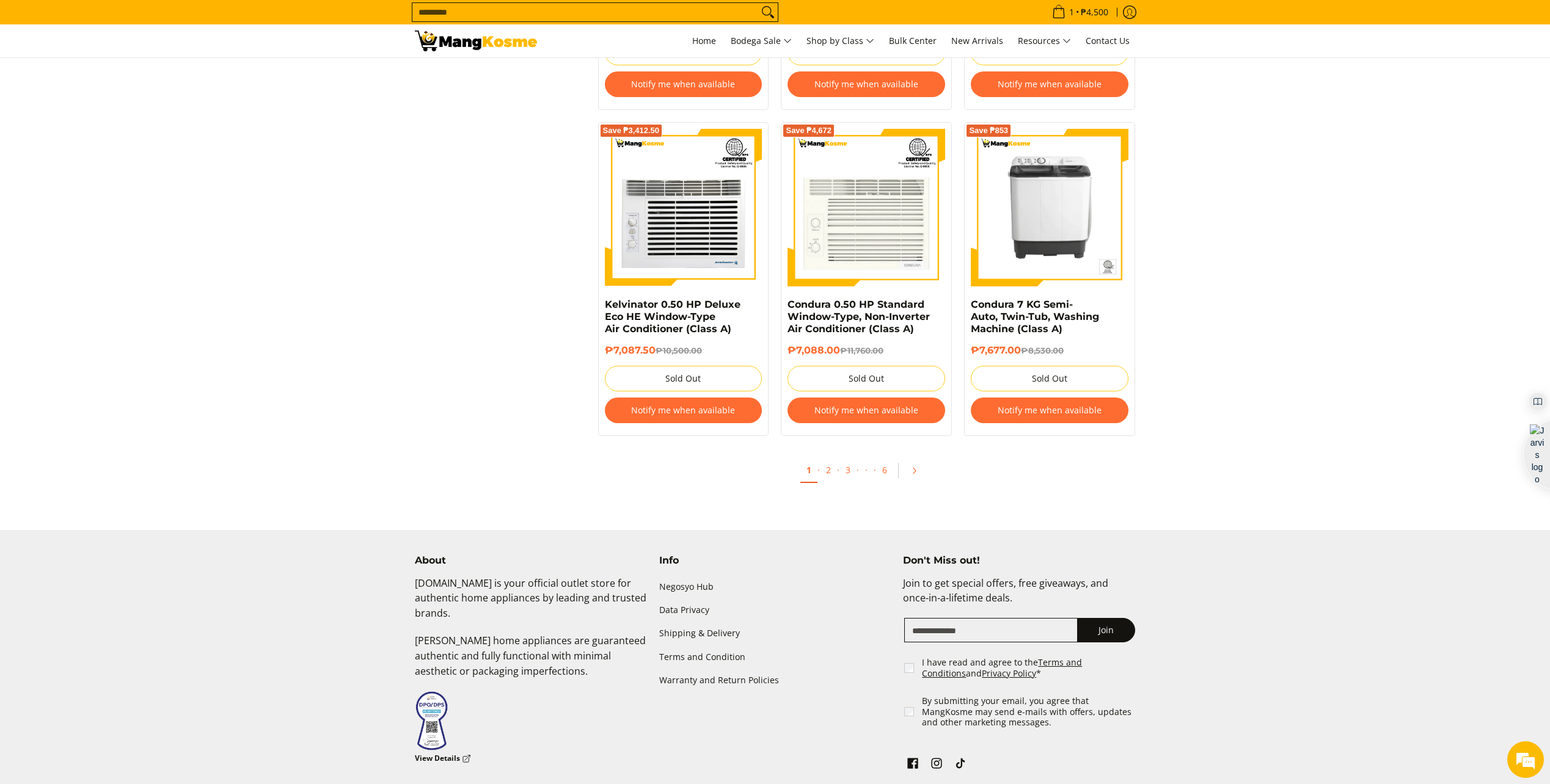
scroll to position [2471, 0]
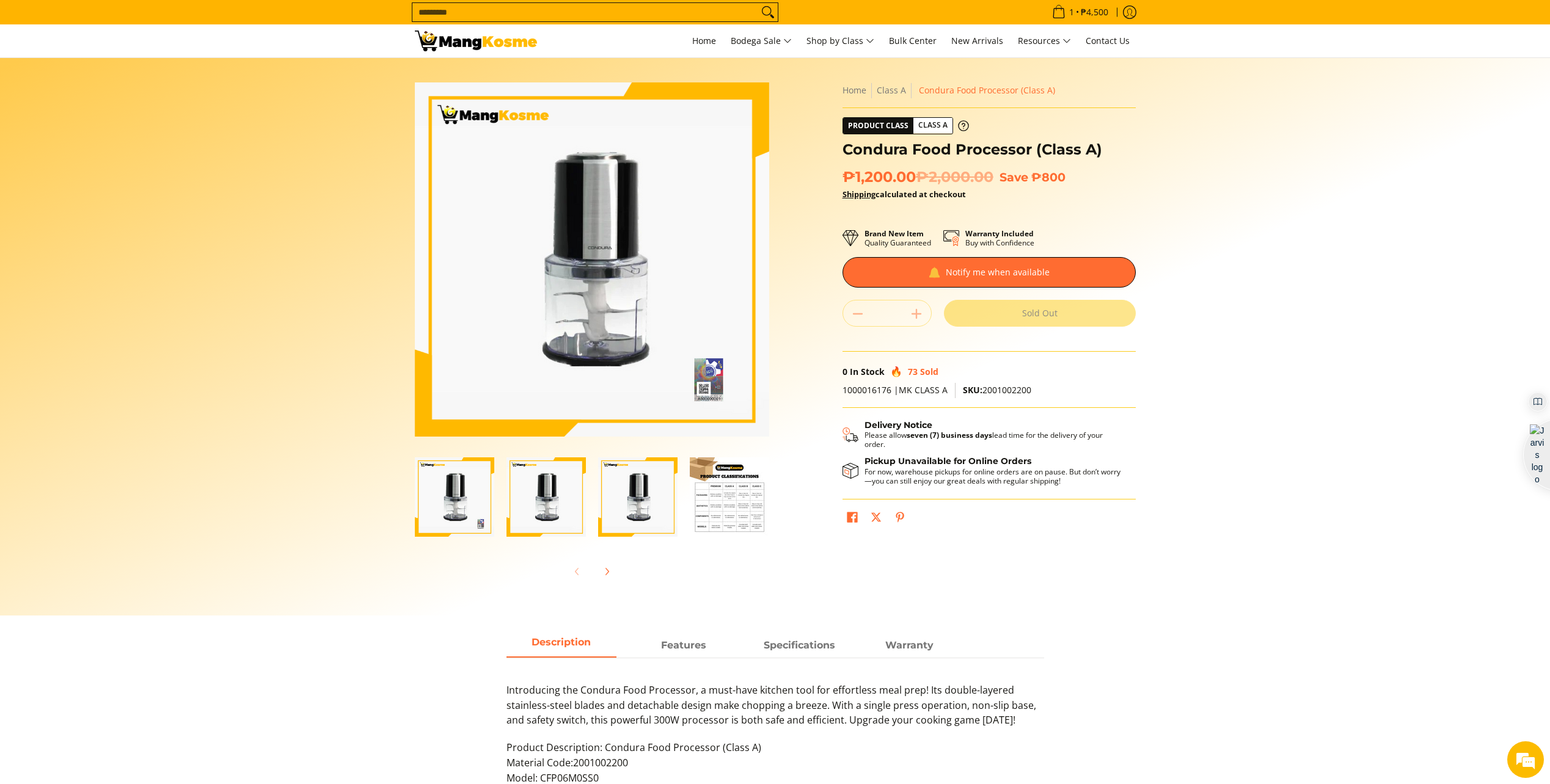
click at [555, 490] on img "Condura Food Processor (Class A)-2" at bounding box center [546, 497] width 80 height 80
click at [599, 502] on img "Condura Food Processor (Class A)-3" at bounding box center [638, 497] width 80 height 80
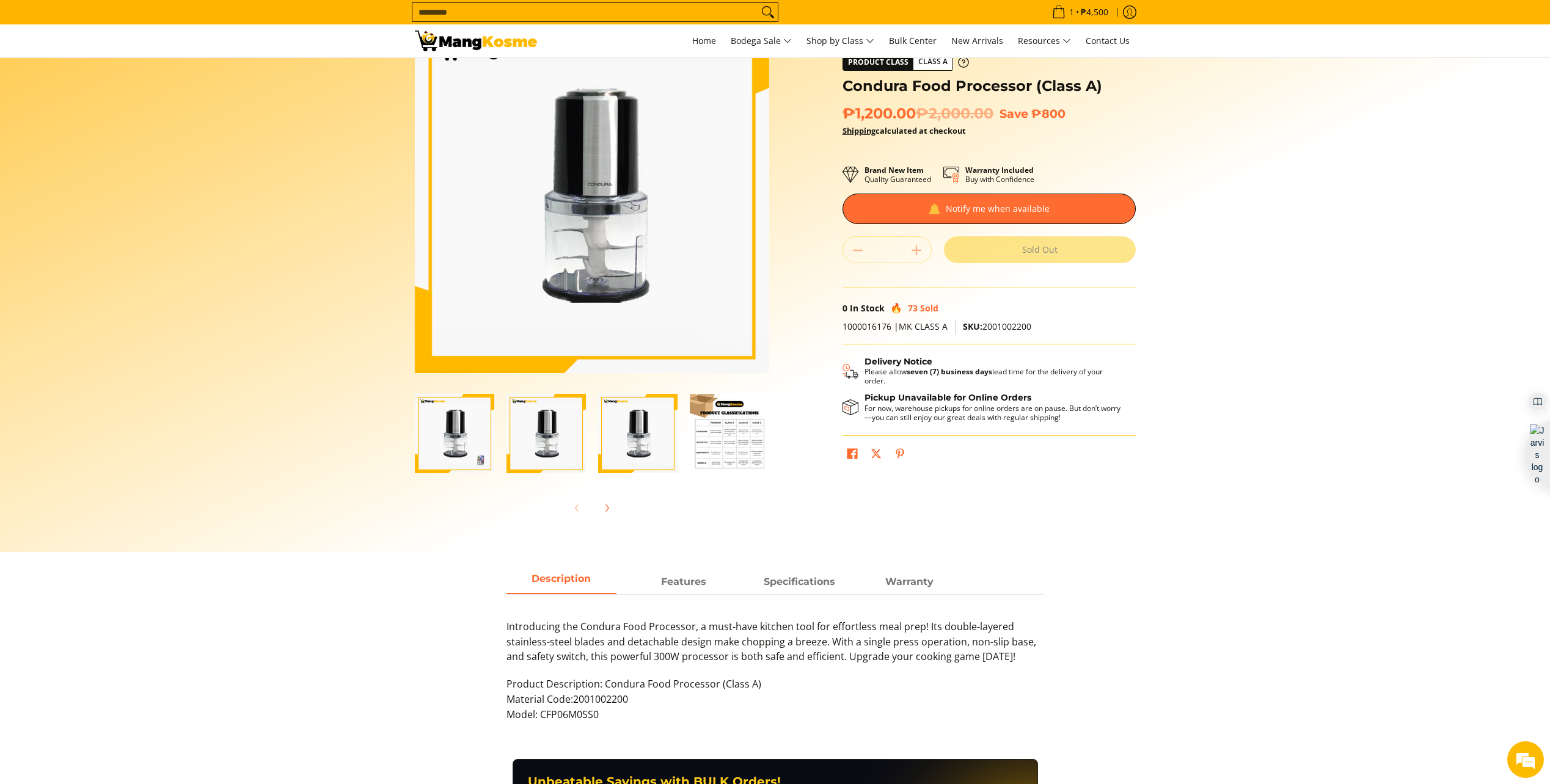
scroll to position [122, 0]
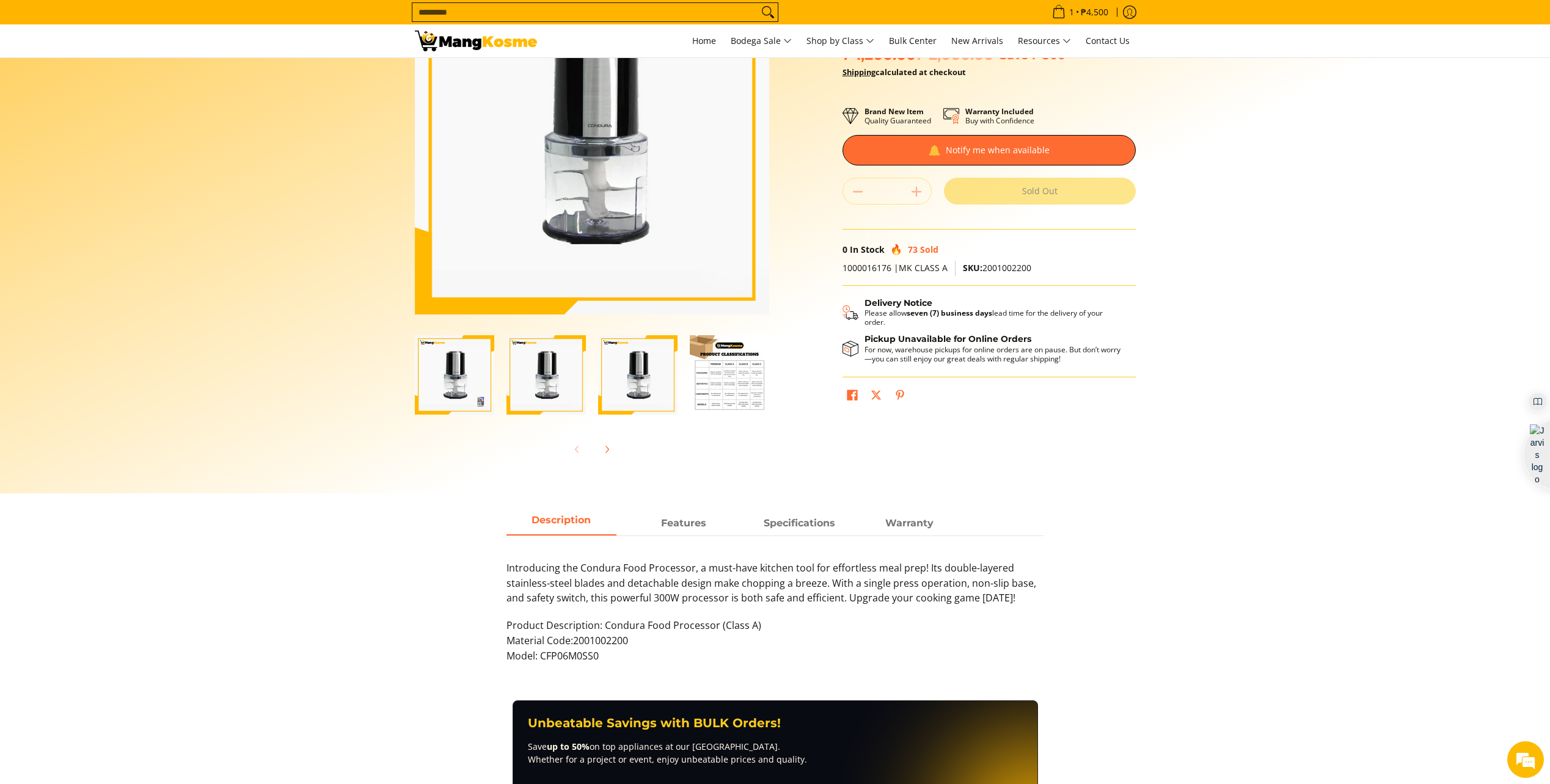
click at [673, 375] on img "Condura Food Processor (Class A)-3" at bounding box center [638, 375] width 80 height 80
click at [718, 374] on img "Condura Food Processor (Class A)-4" at bounding box center [729, 375] width 80 height 80
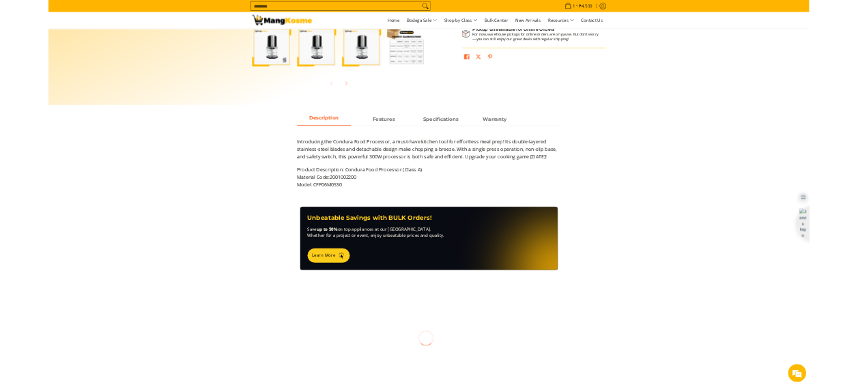
scroll to position [546, 0]
